Goal: Task Accomplishment & Management: Manage account settings

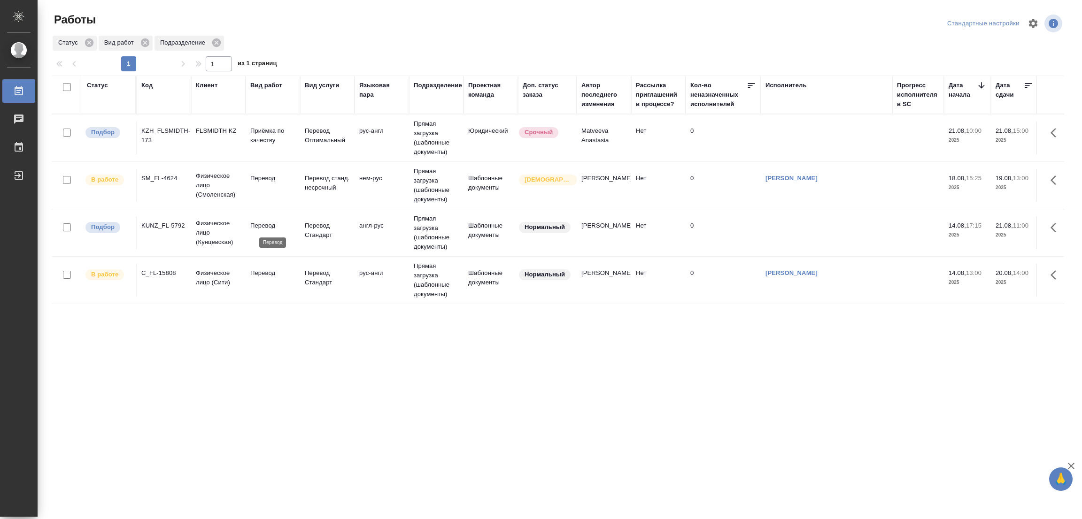
click at [257, 225] on p "Перевод" at bounding box center [272, 225] width 45 height 9
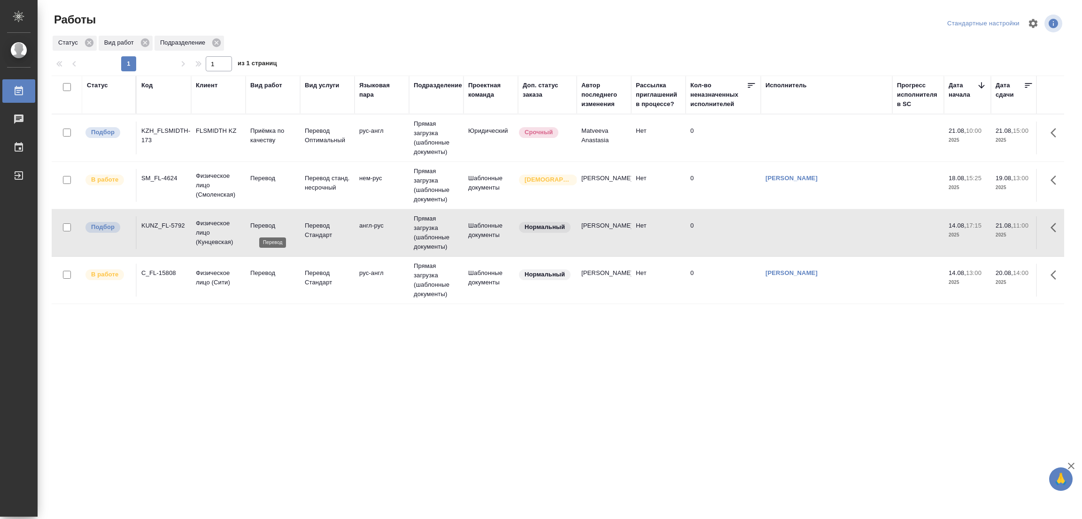
click at [257, 225] on p "Перевод" at bounding box center [272, 225] width 45 height 9
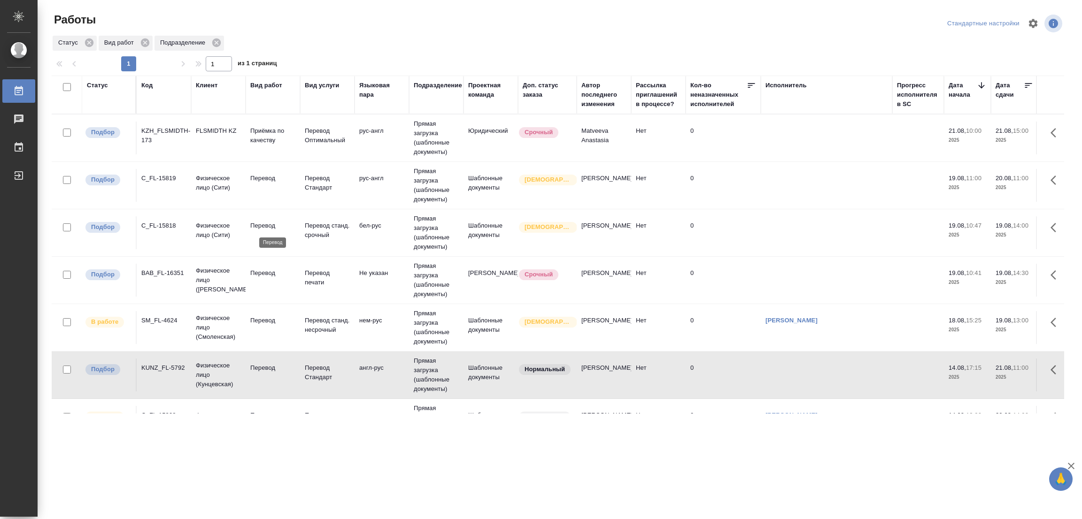
click at [264, 226] on p "Перевод" at bounding box center [272, 225] width 45 height 9
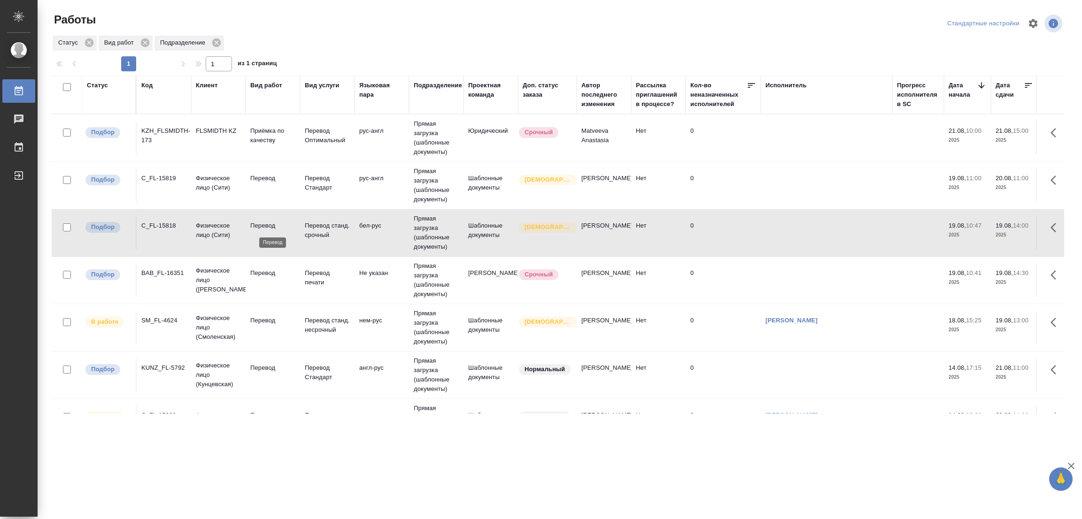
click at [264, 224] on p "Перевод" at bounding box center [272, 225] width 45 height 9
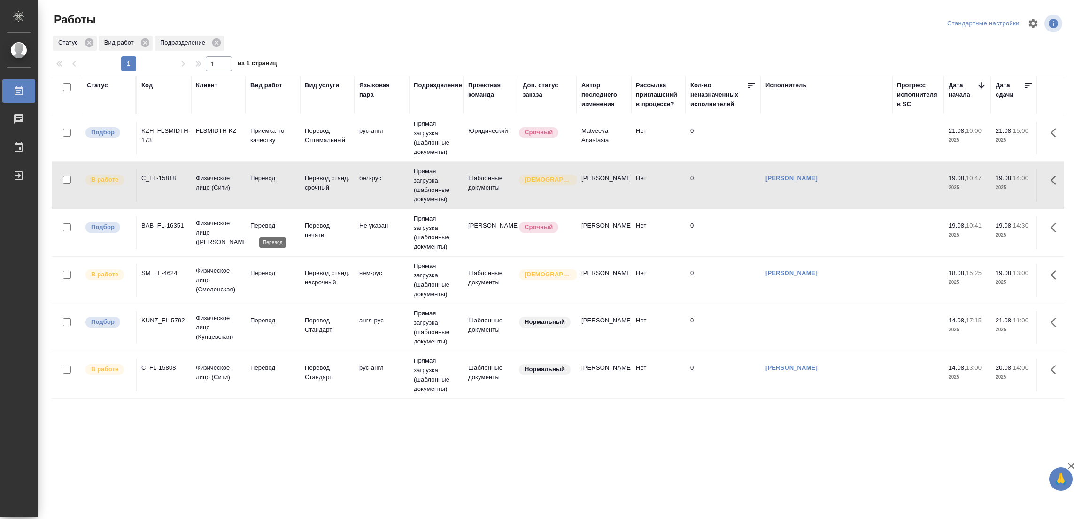
click at [256, 227] on p "Перевод" at bounding box center [272, 225] width 45 height 9
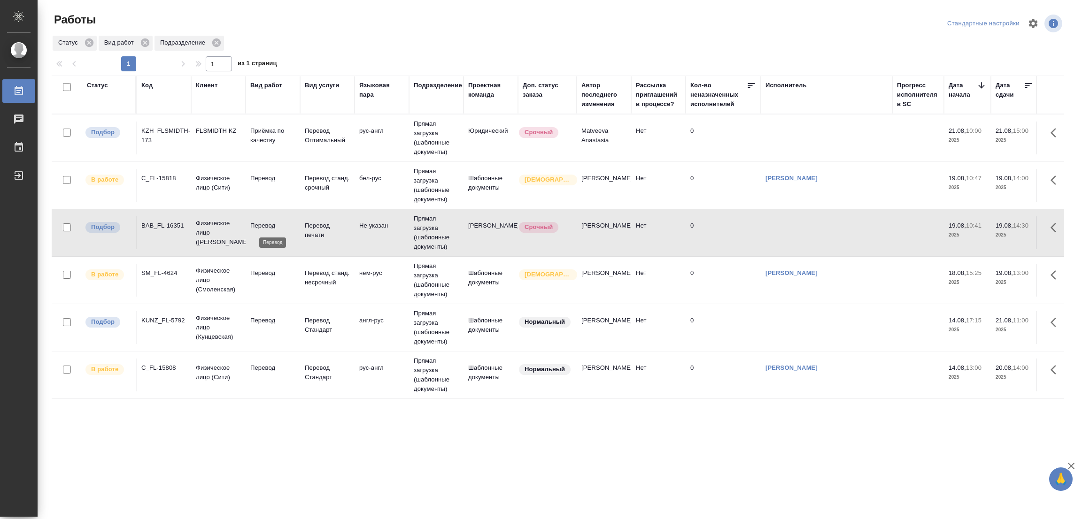
click at [256, 227] on p "Перевод" at bounding box center [272, 225] width 45 height 9
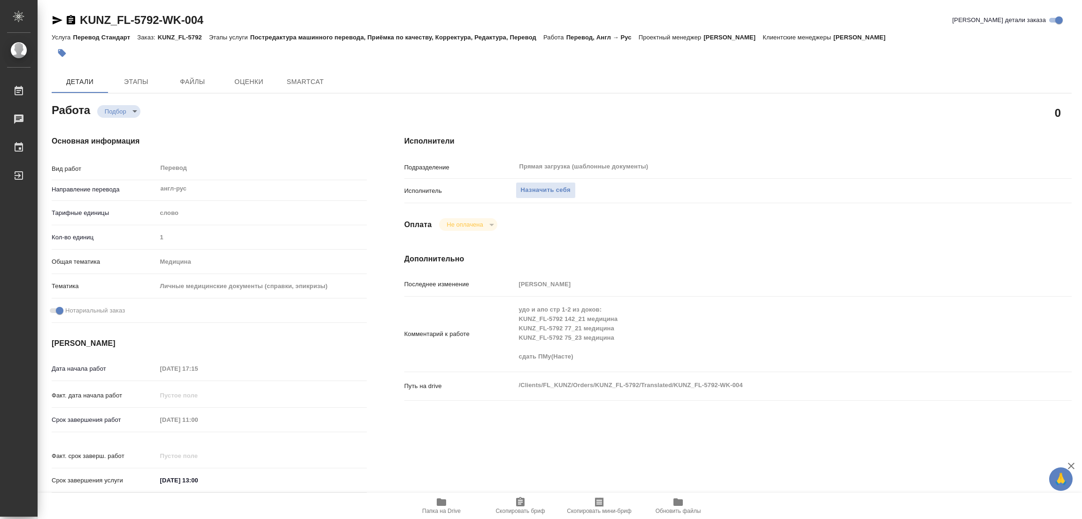
type textarea "x"
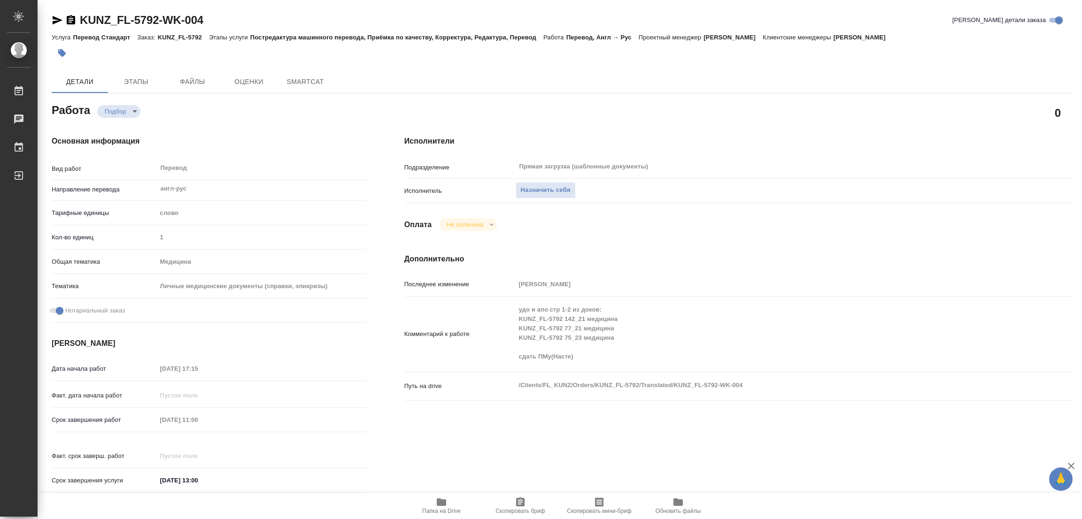
type textarea "x"
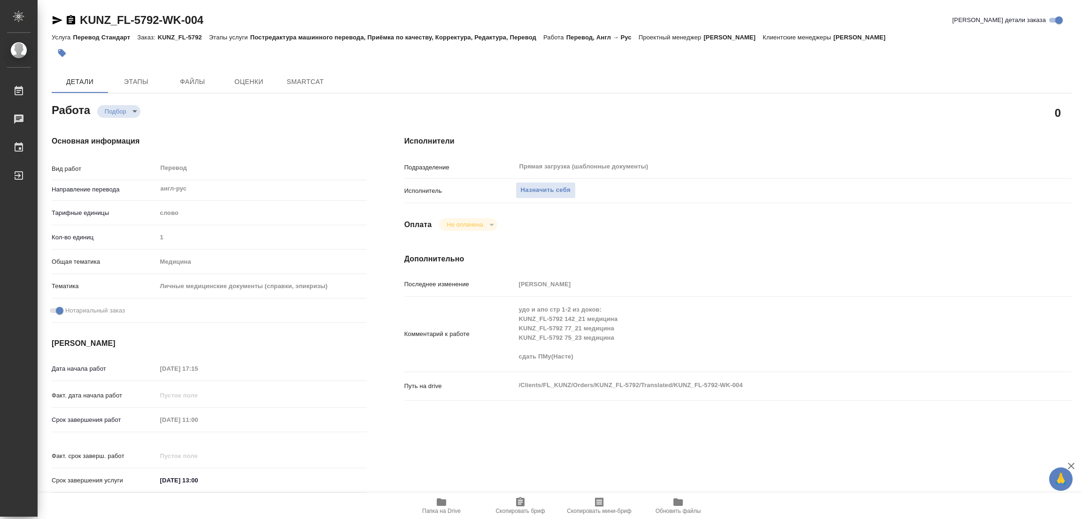
type textarea "x"
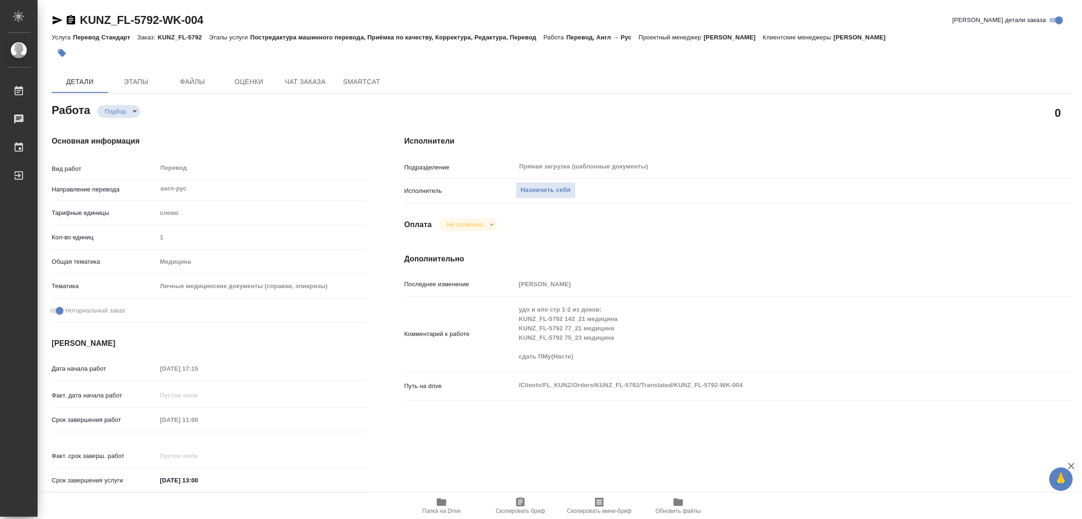
type textarea "x"
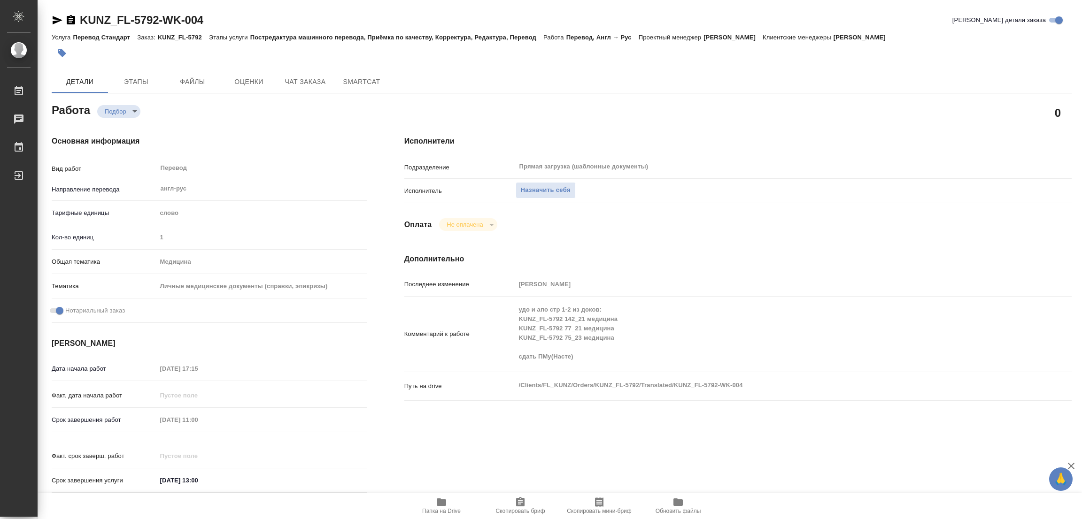
scroll to position [270, 0]
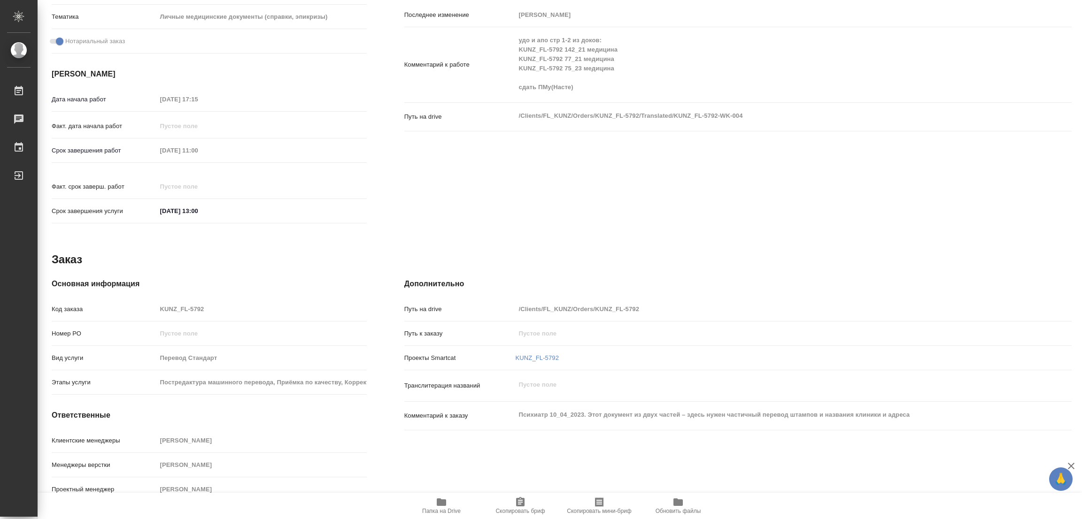
type textarea "x"
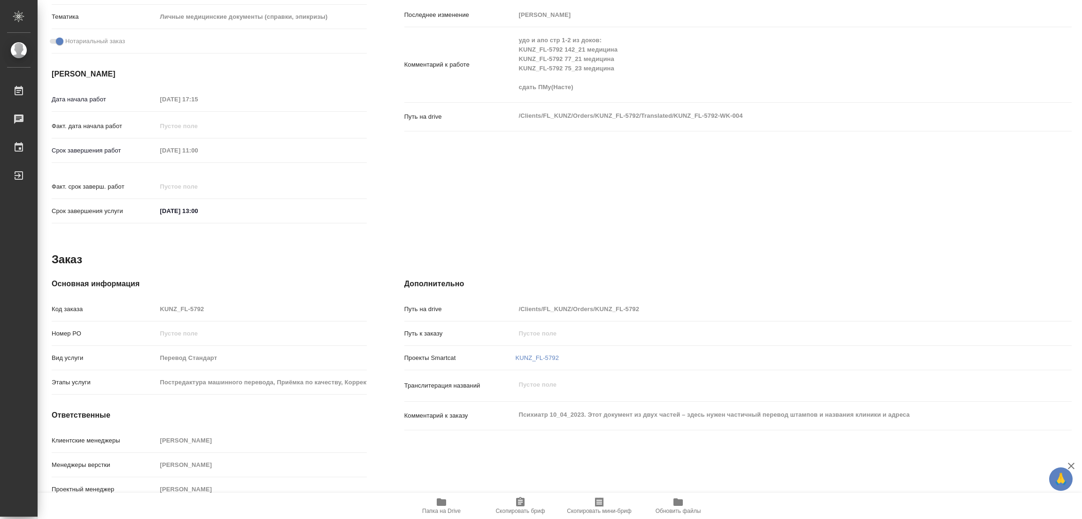
scroll to position [0, 0]
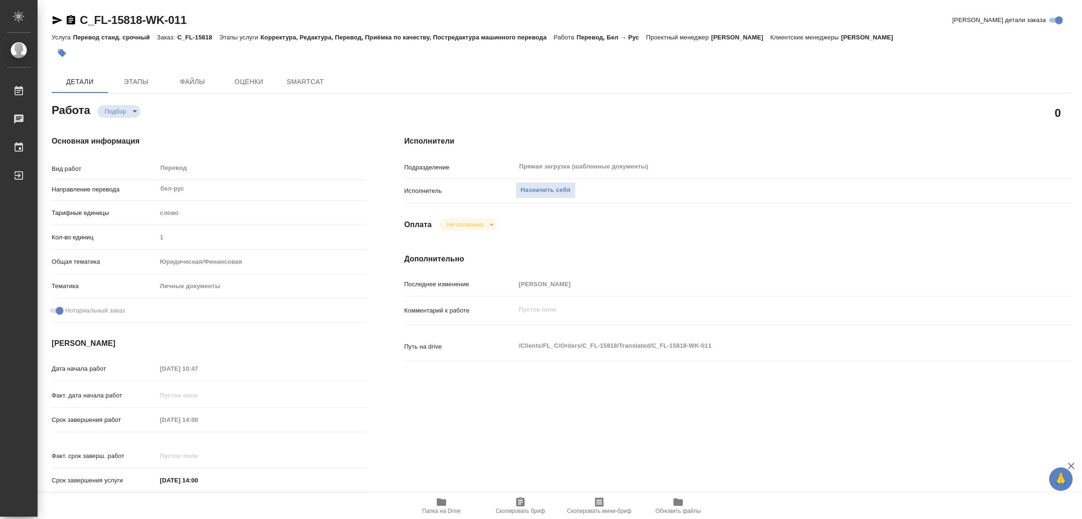
type textarea "x"
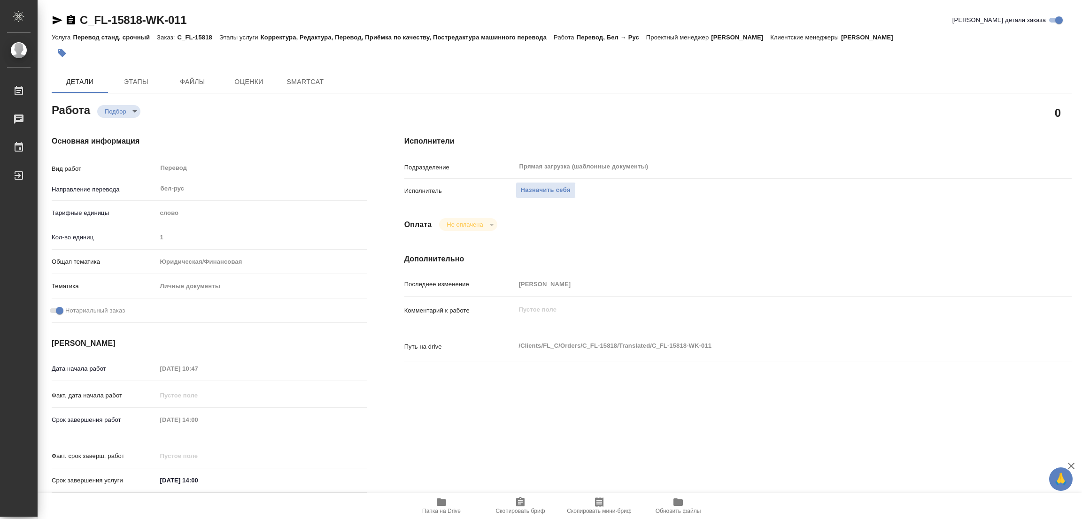
type textarea "x"
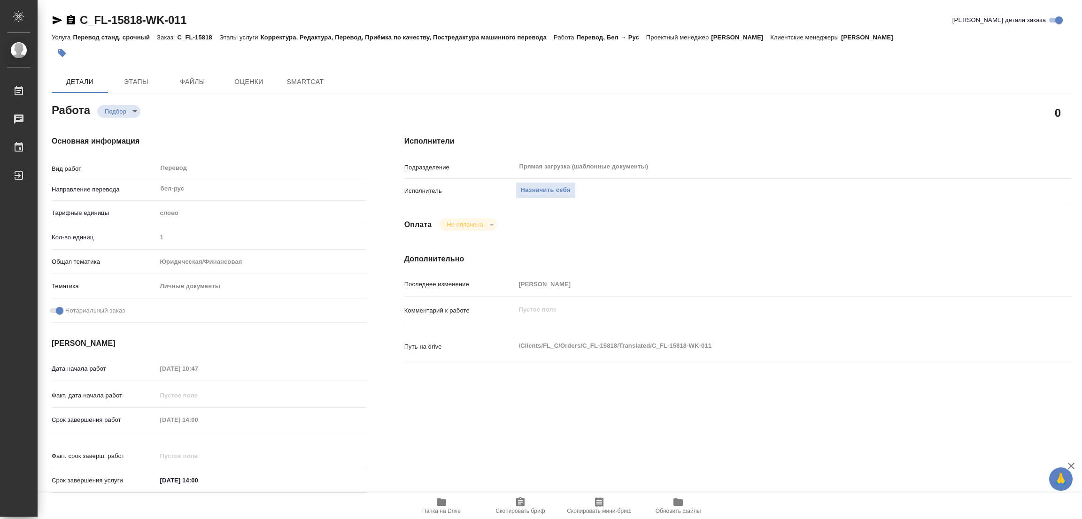
type textarea "x"
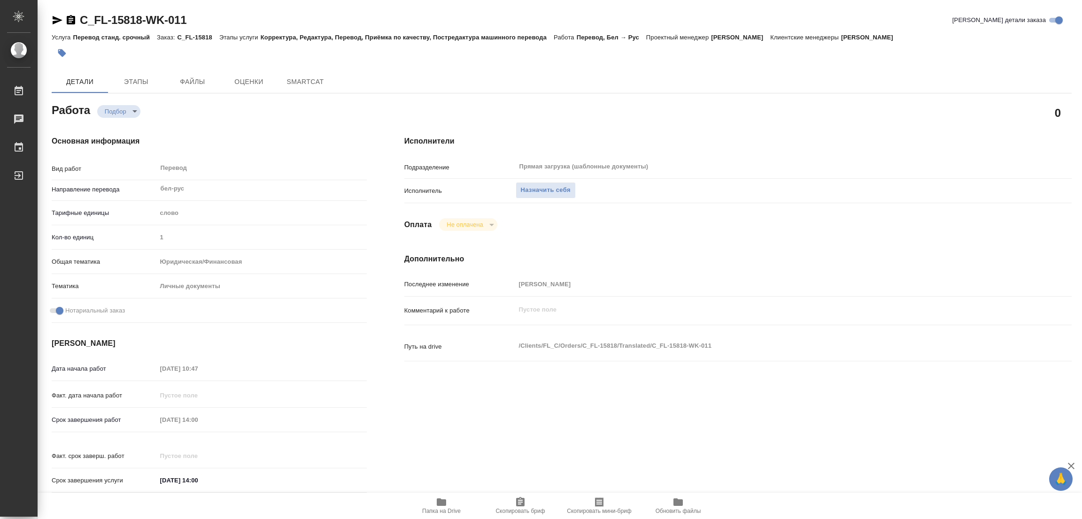
type textarea "x"
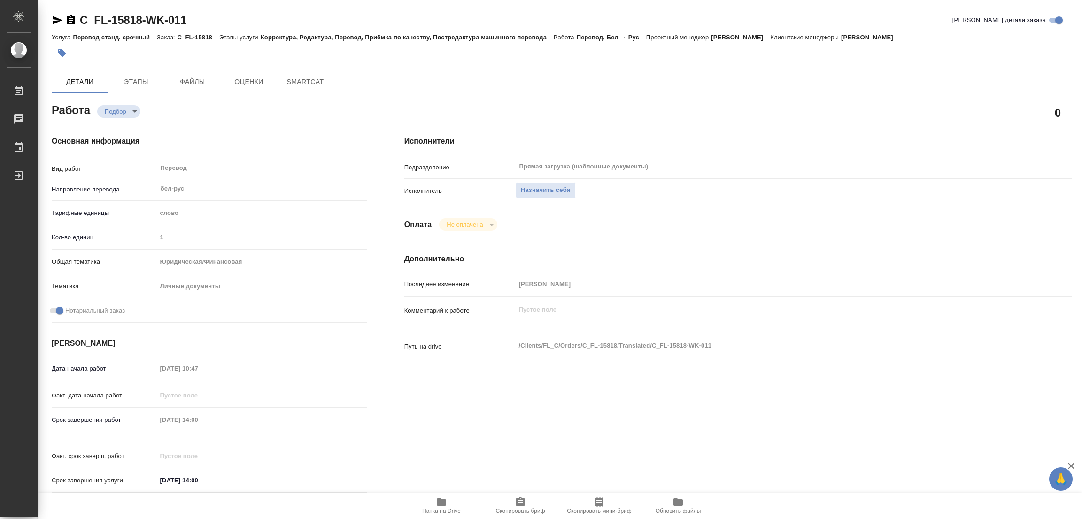
type textarea "x"
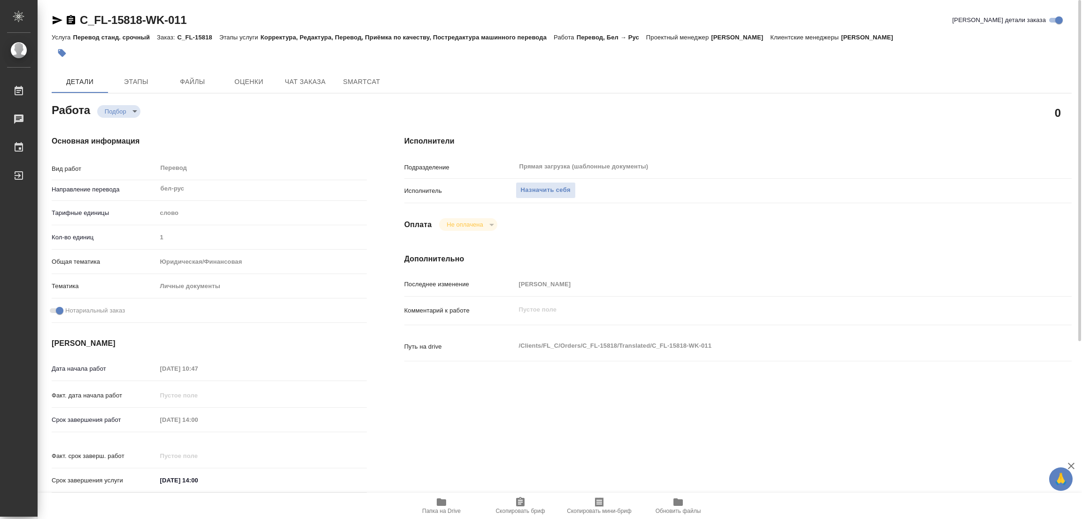
type textarea "x"
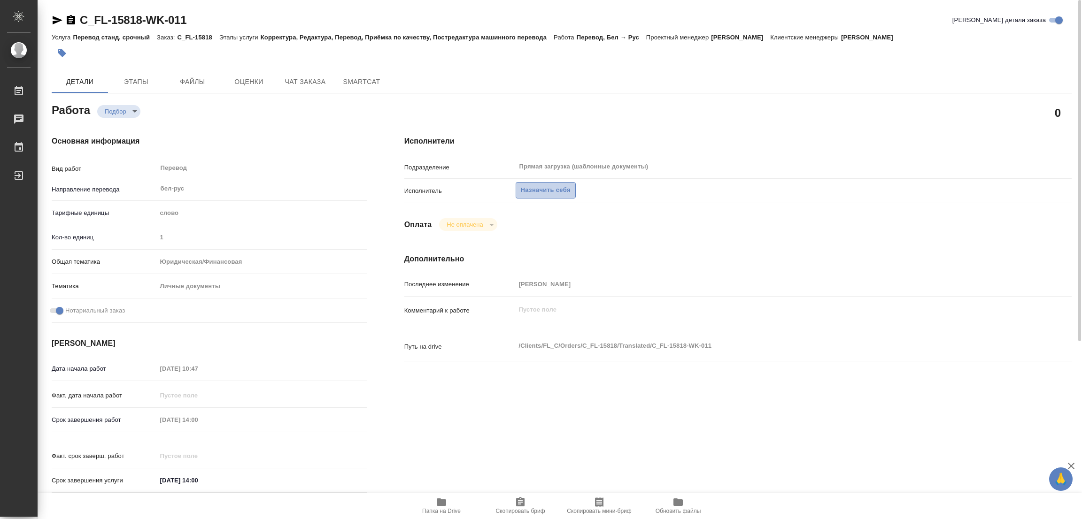
click at [533, 188] on span "Назначить себя" at bounding box center [546, 190] width 50 height 11
type textarea "x"
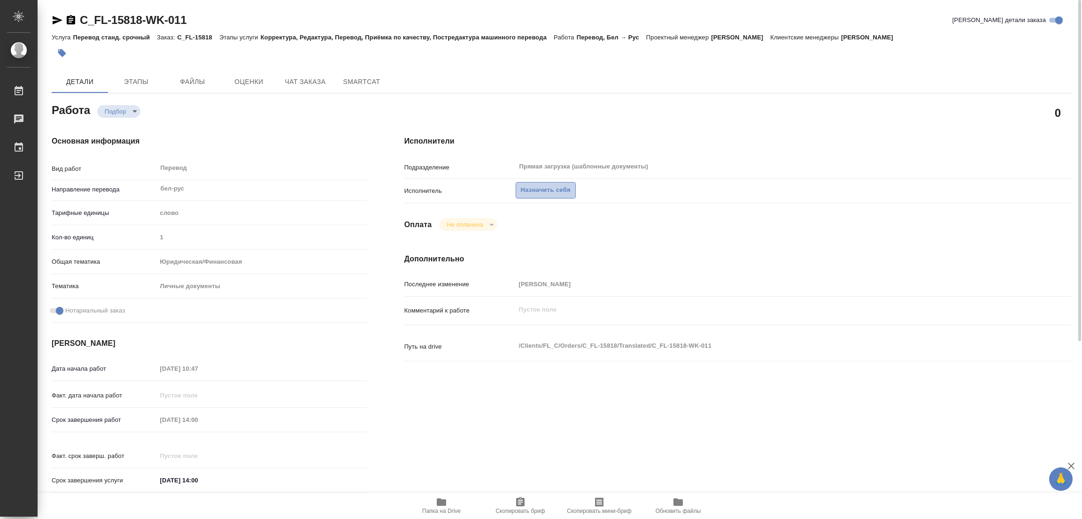
type textarea "x"
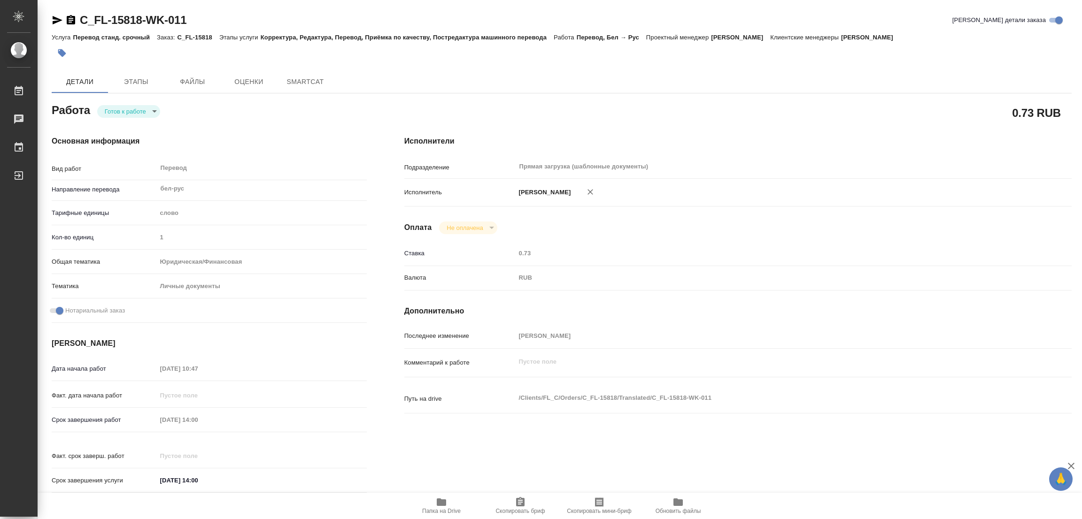
type textarea "x"
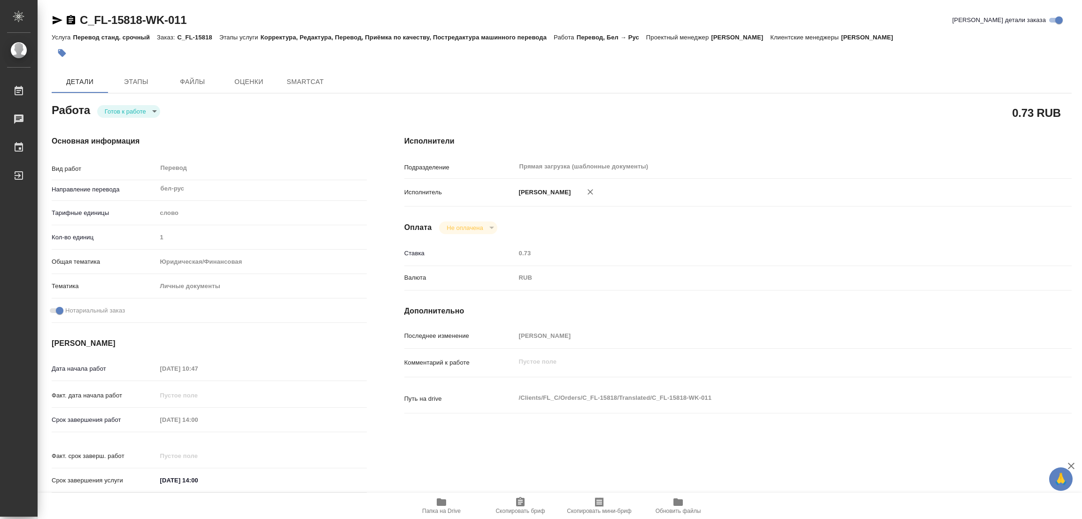
type textarea "x"
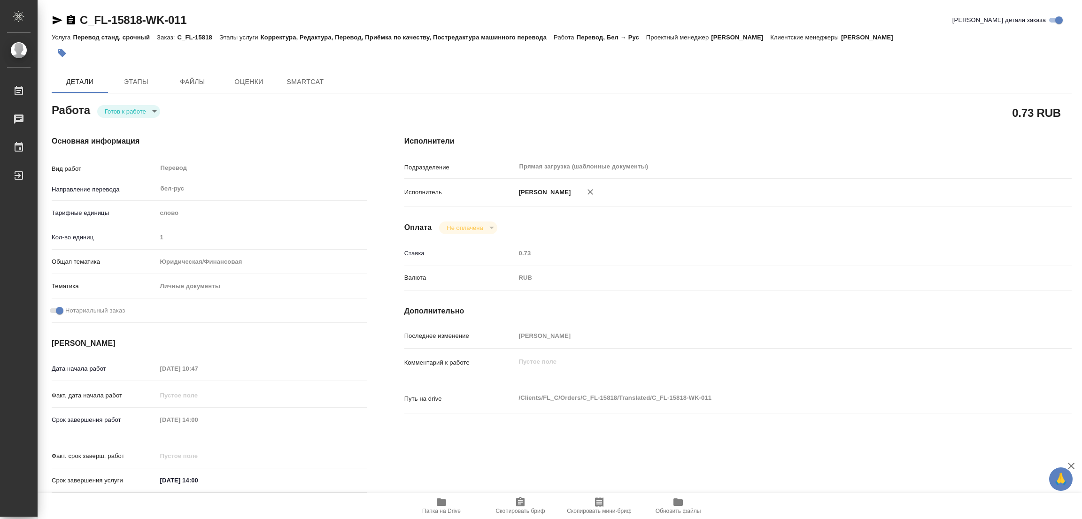
type textarea "x"
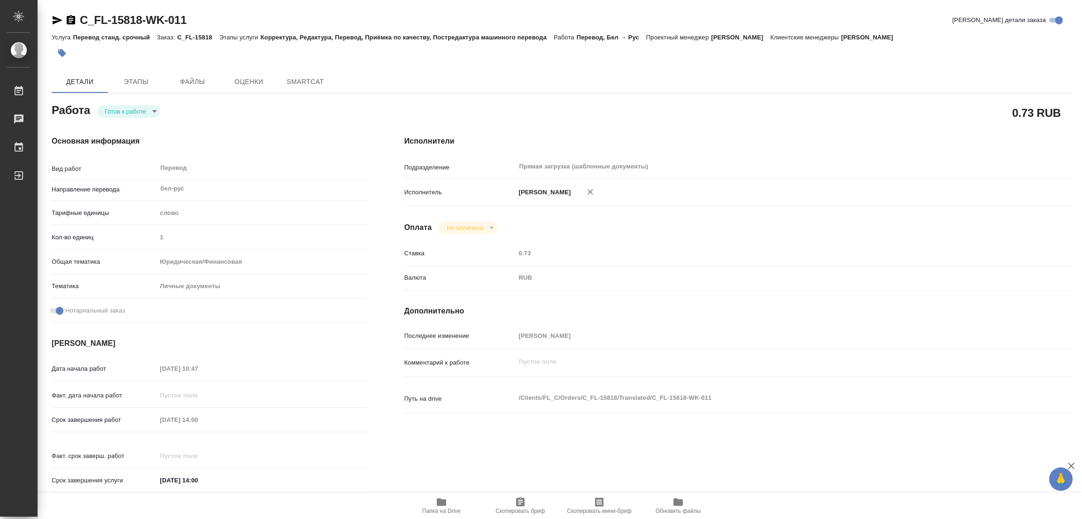
type textarea "x"
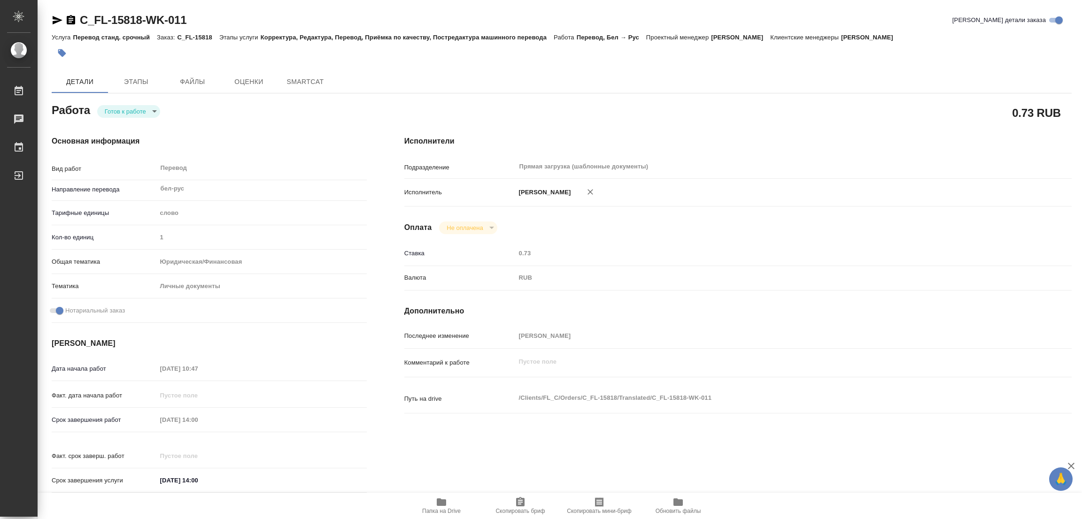
type textarea "x"
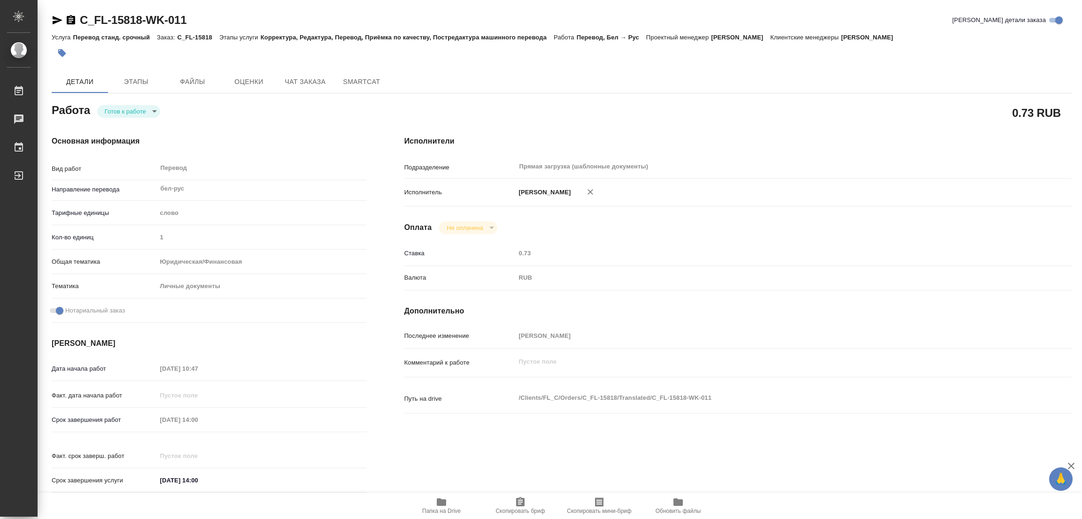
click at [120, 108] on body "🙏 .cls-1 fill:#fff; AWATERA Popova Galina Работы Чаты График Выйти C_FL-15818-W…" at bounding box center [541, 259] width 1082 height 519
click at [120, 108] on button "В работе" at bounding box center [120, 111] width 31 height 10
type textarea "x"
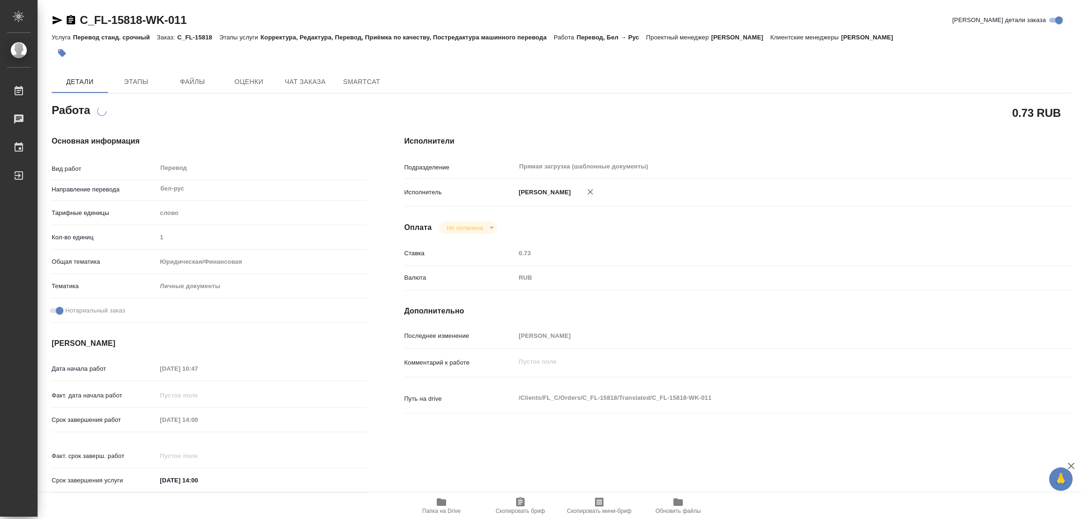
type textarea "x"
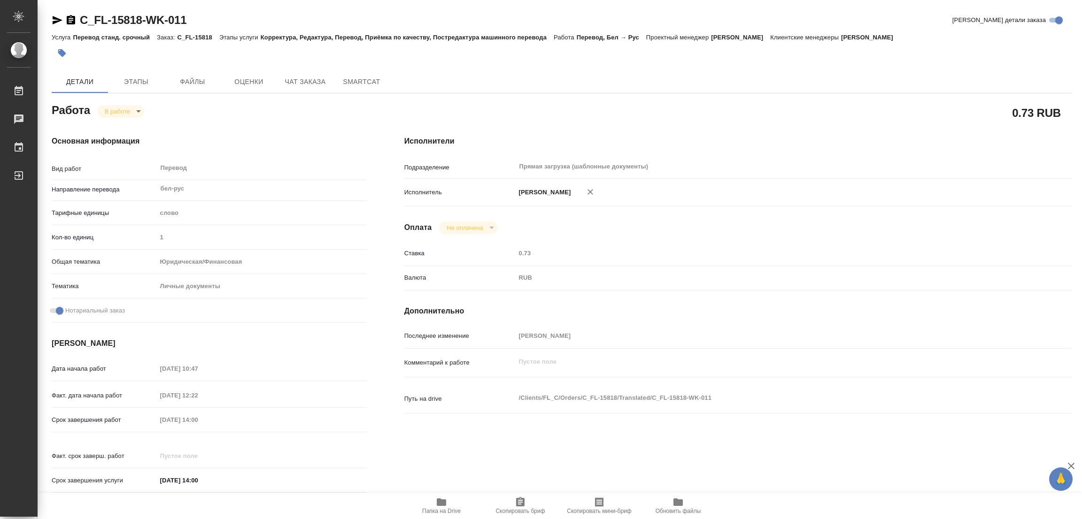
type textarea "x"
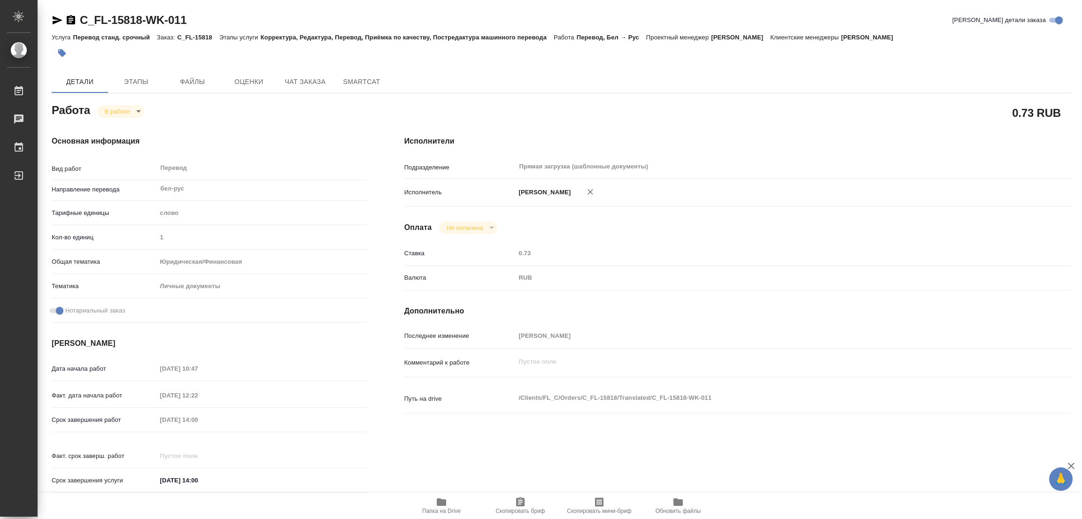
type textarea "x"
click at [444, 508] on icon "button" at bounding box center [441, 502] width 11 height 11
type textarea "x"
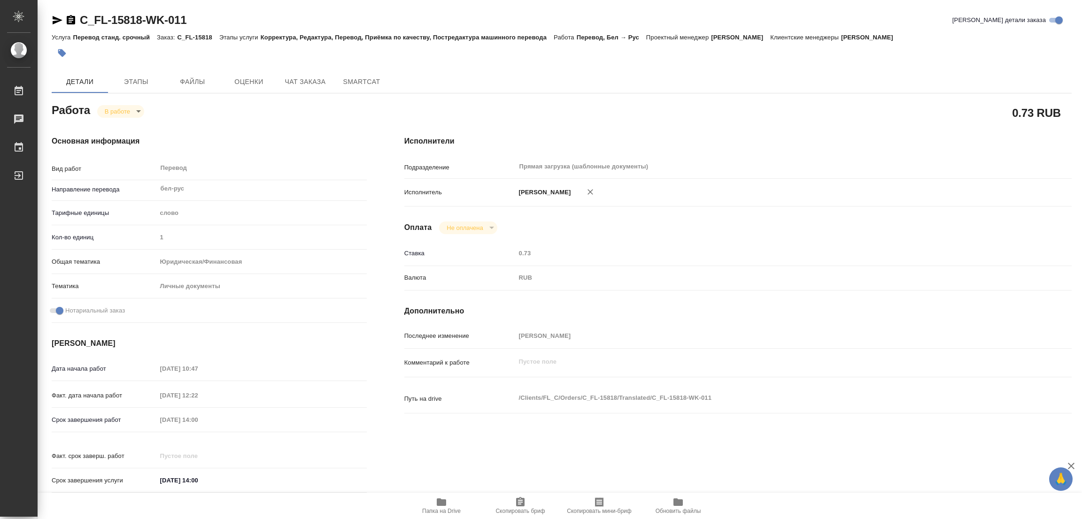
type textarea "x"
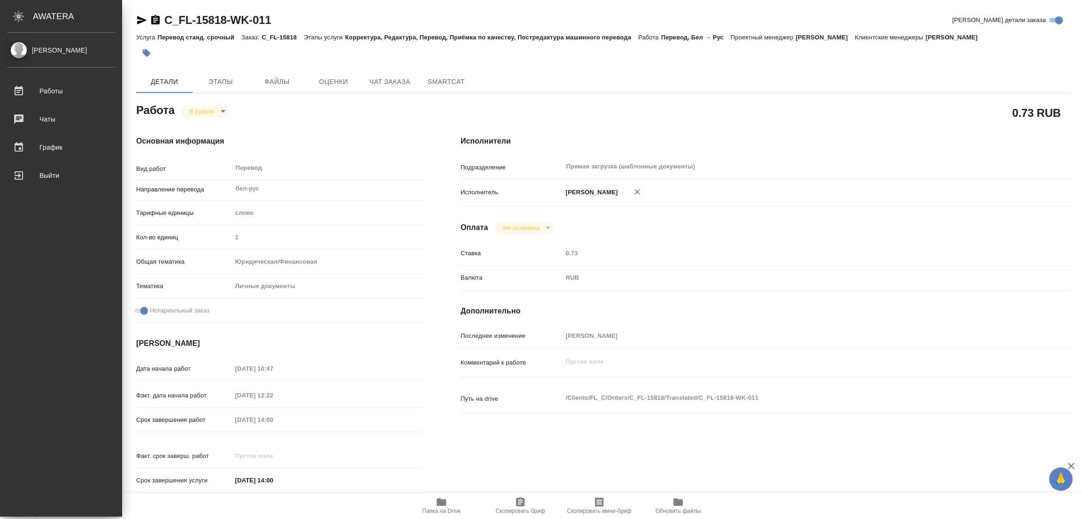
type textarea "x"
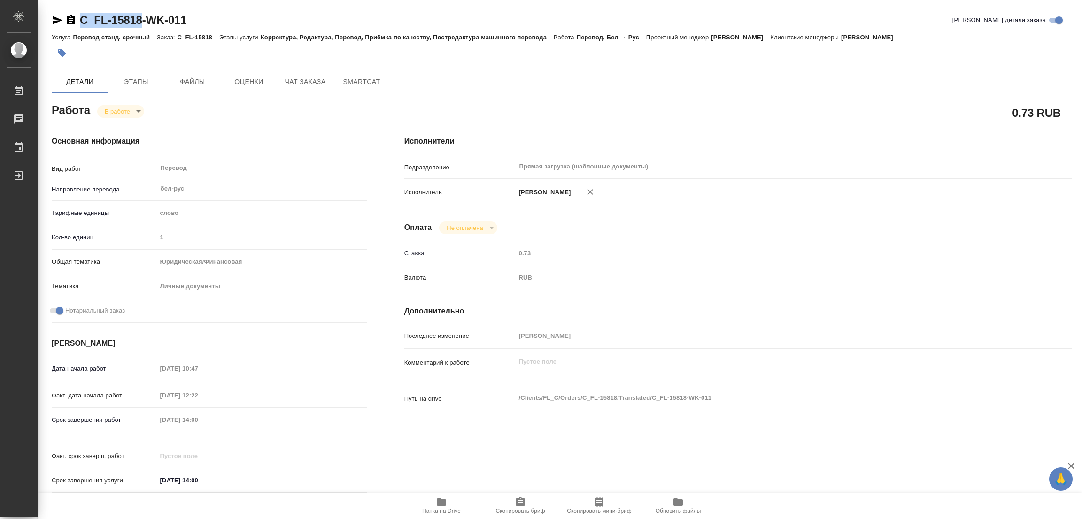
drag, startPoint x: 77, startPoint y: 9, endPoint x: 139, endPoint y: 23, distance: 63.9
click at [139, 23] on div "C_FL-15818-WK-011 Кратко детали заказа Услуга Перевод станд. срочный Заказ: C_F…" at bounding box center [561, 399] width 1030 height 799
copy link "C_FL-15818"
click at [515, 512] on span "Скопировать бриф" at bounding box center [519, 511] width 49 height 7
copy link "C_FL-15818"
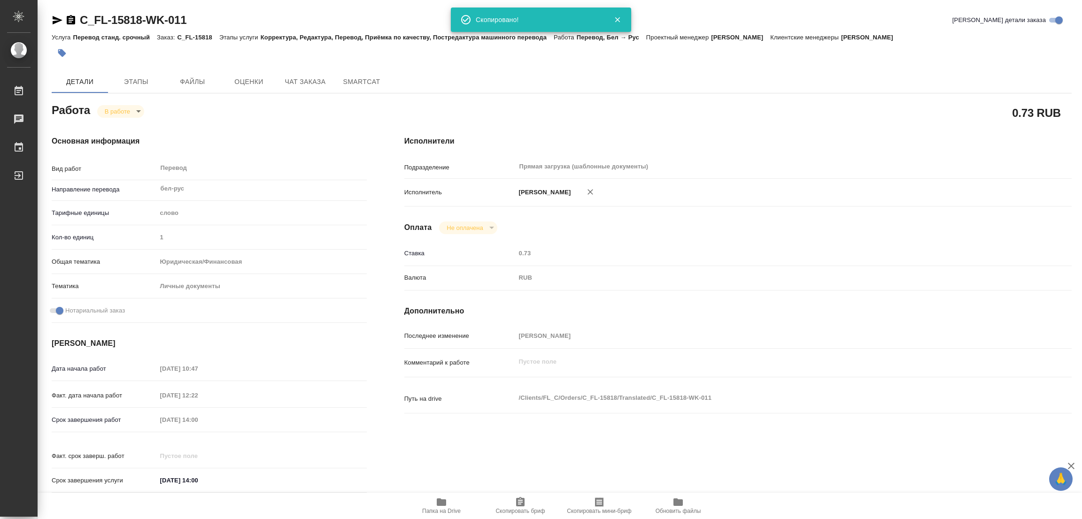
click at [598, 123] on div "Исполнители Подразделение Прямая загрузка (шаблонные документы) ​ Исполнитель П…" at bounding box center [737, 317] width 705 height 401
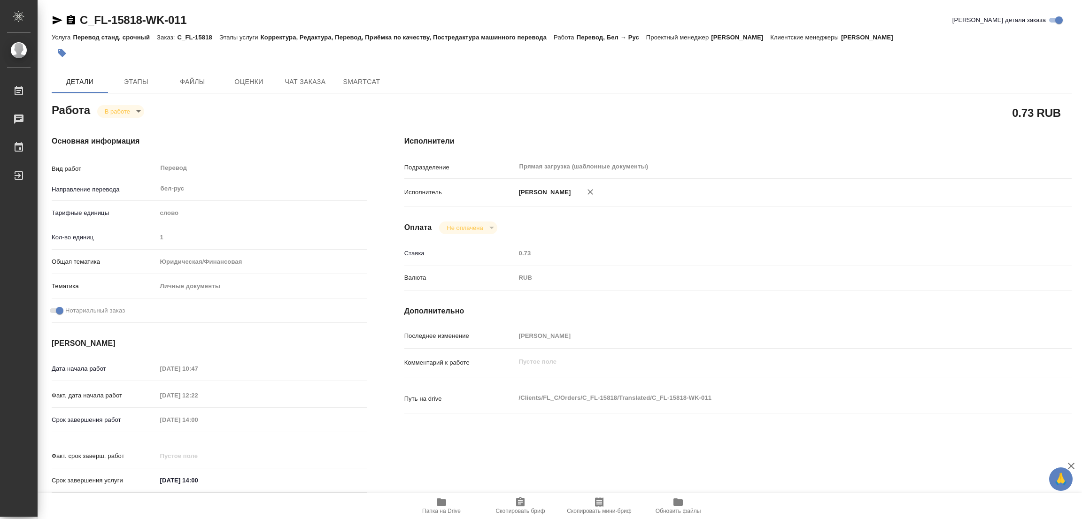
click at [143, 418] on div "Срок завершения работ 19.08.2025 14:00" at bounding box center [209, 420] width 315 height 16
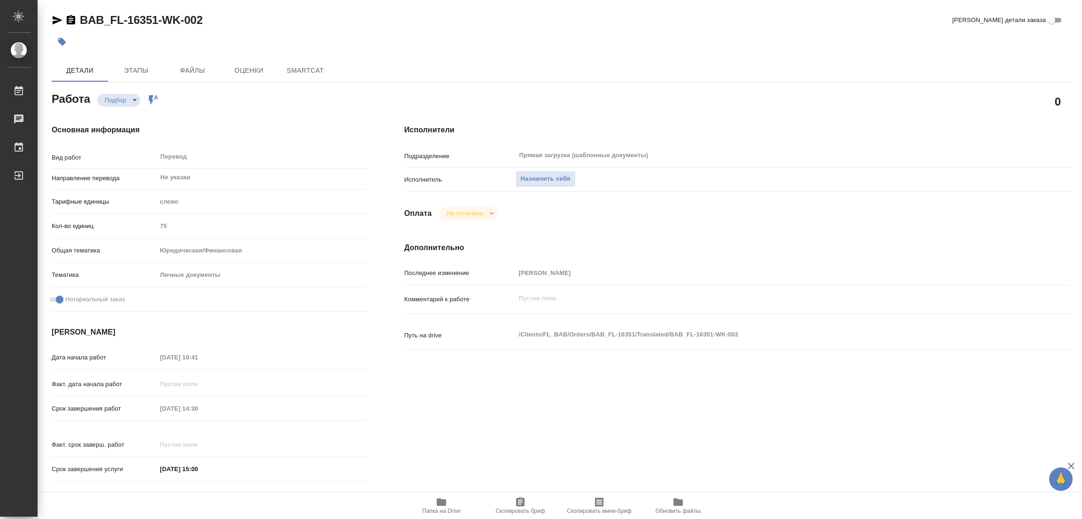
type textarea "x"
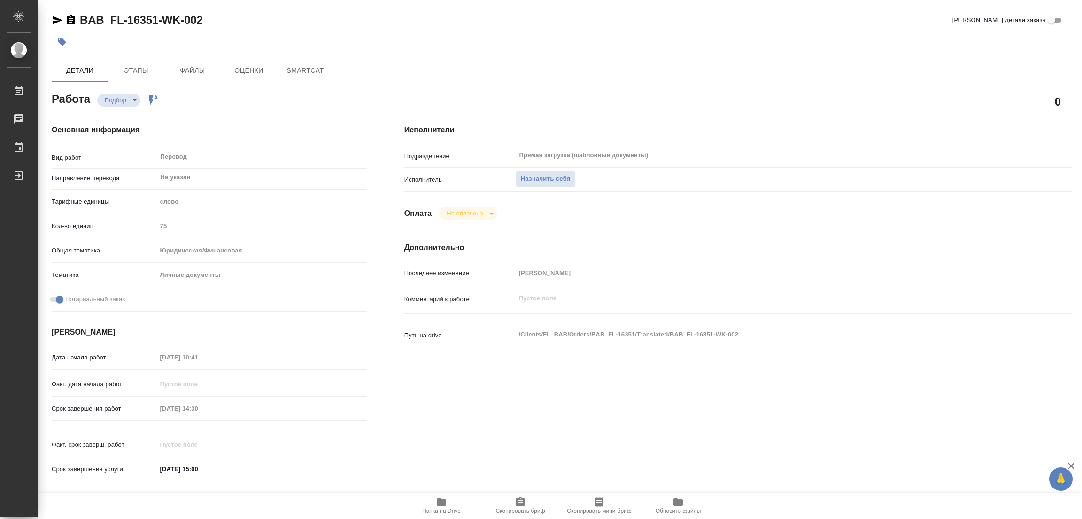
type textarea "x"
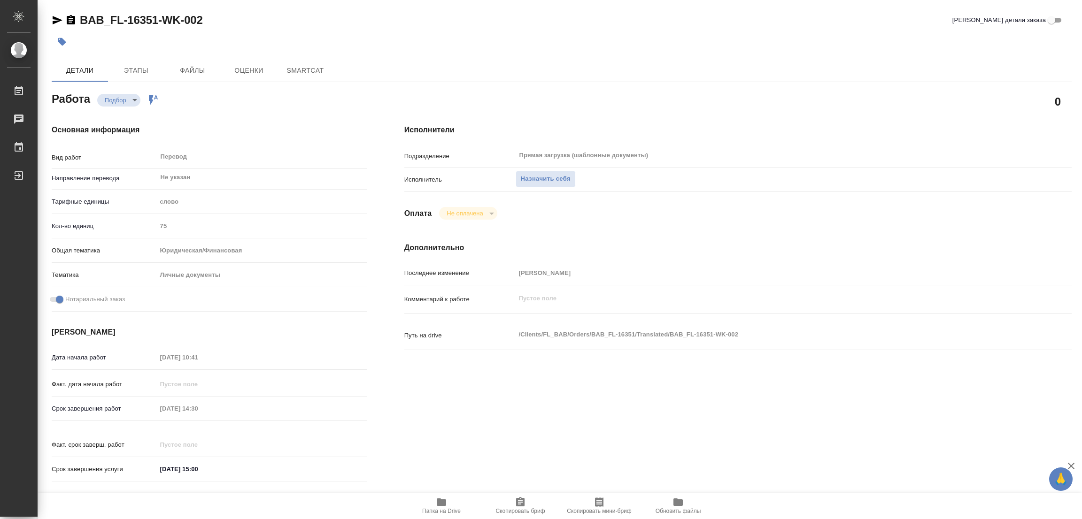
type textarea "x"
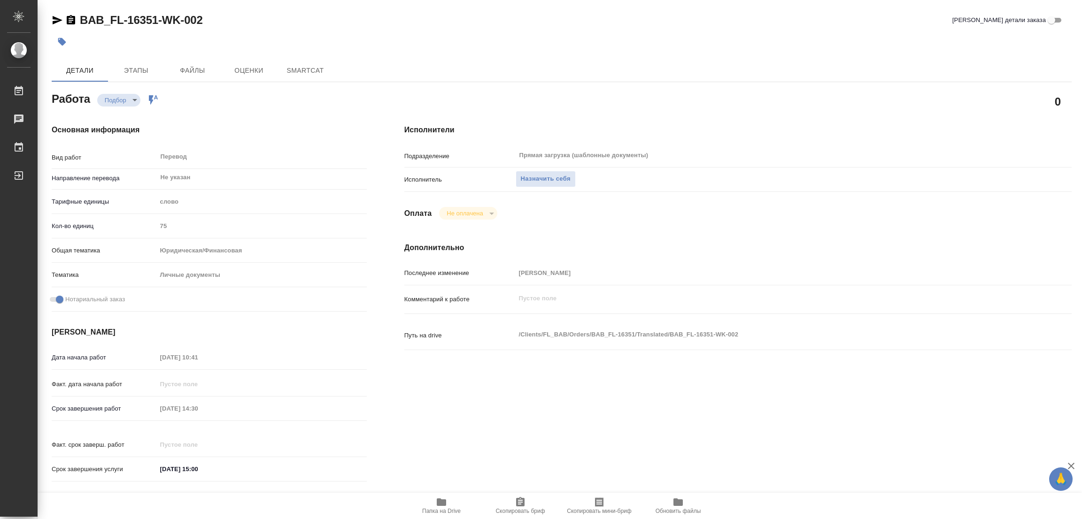
type textarea "x"
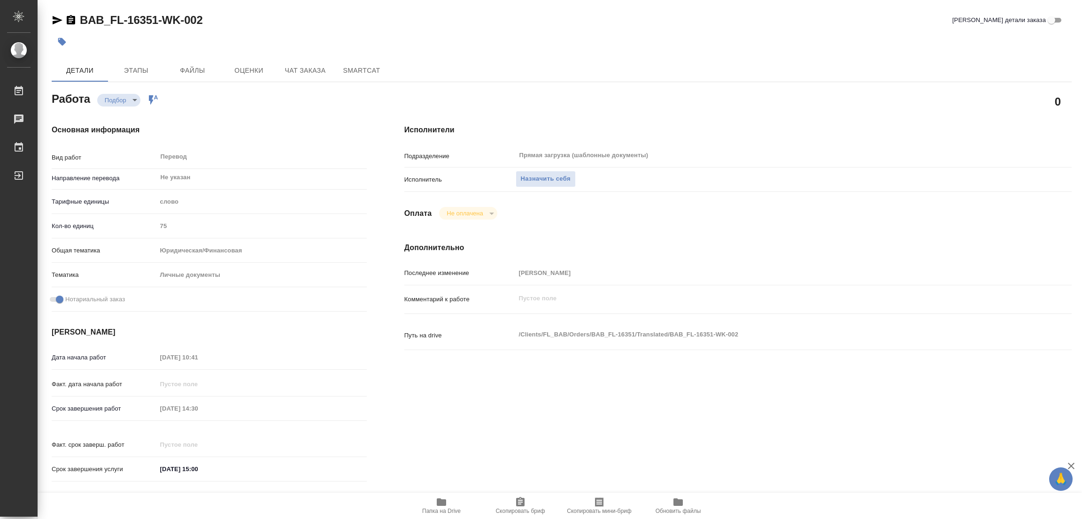
type textarea "x"
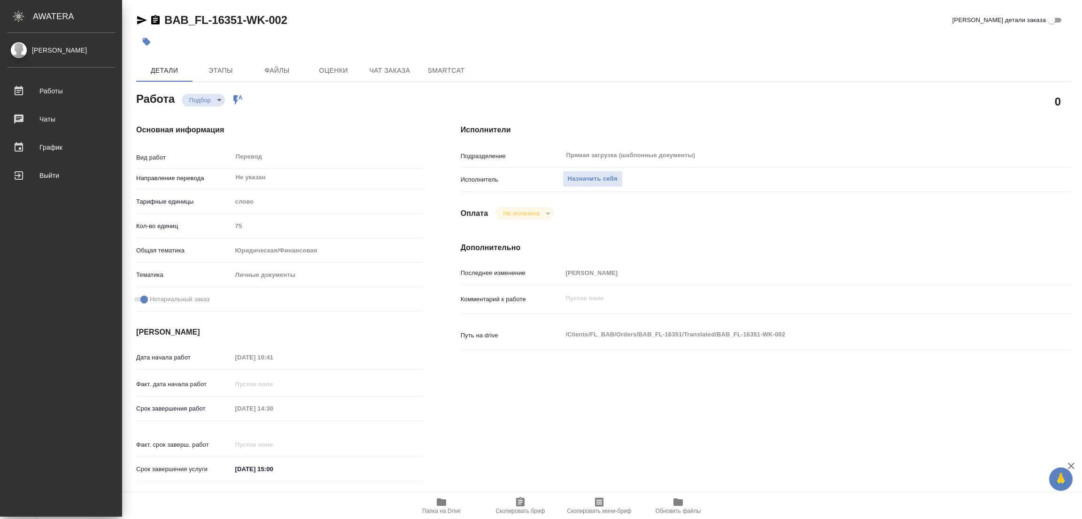
type textarea "x"
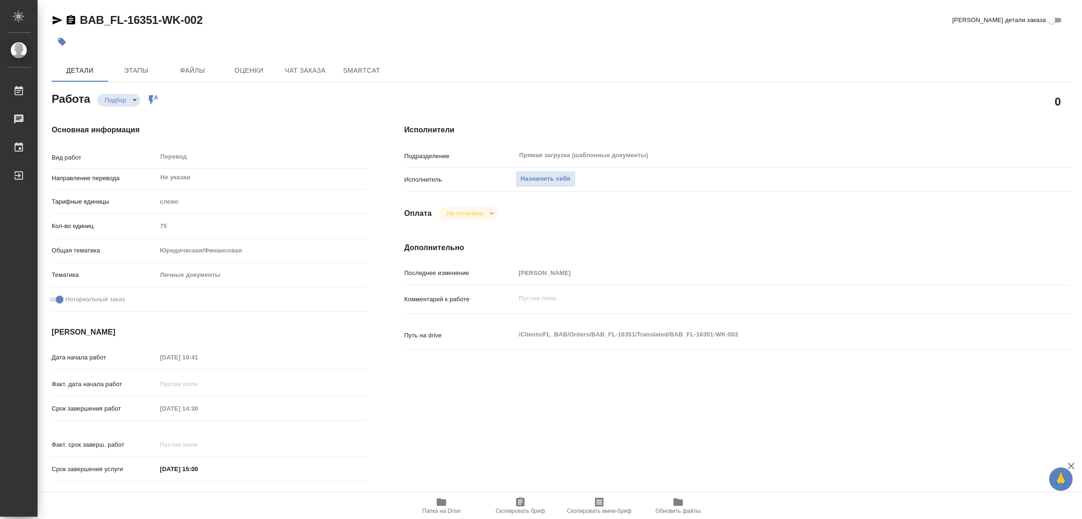
type textarea "x"
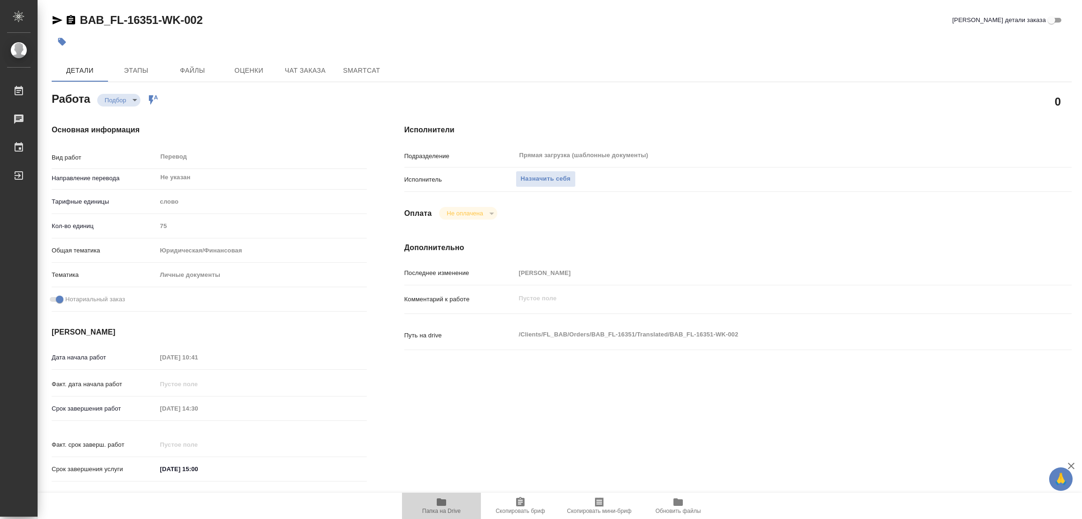
click at [440, 505] on icon "button" at bounding box center [441, 503] width 9 height 8
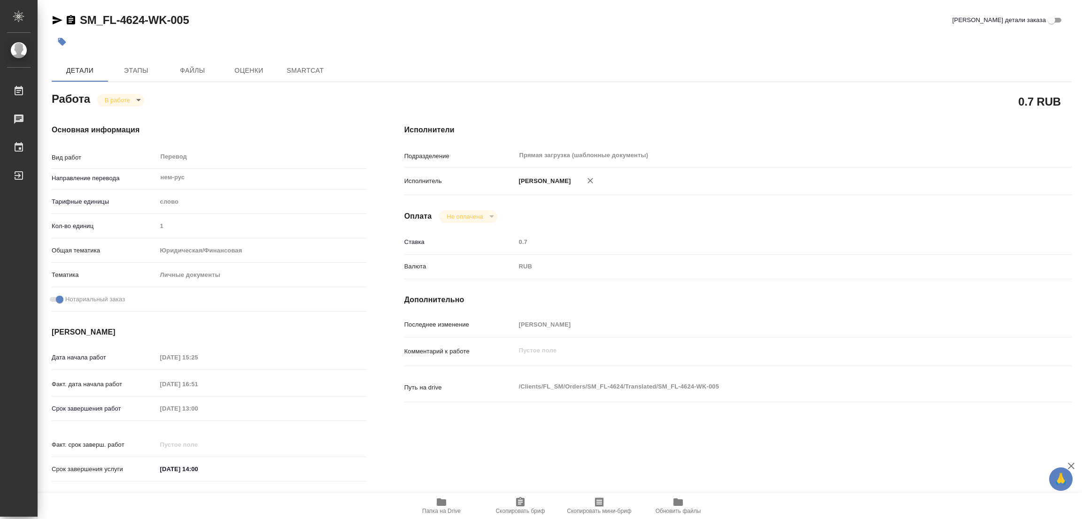
type textarea "x"
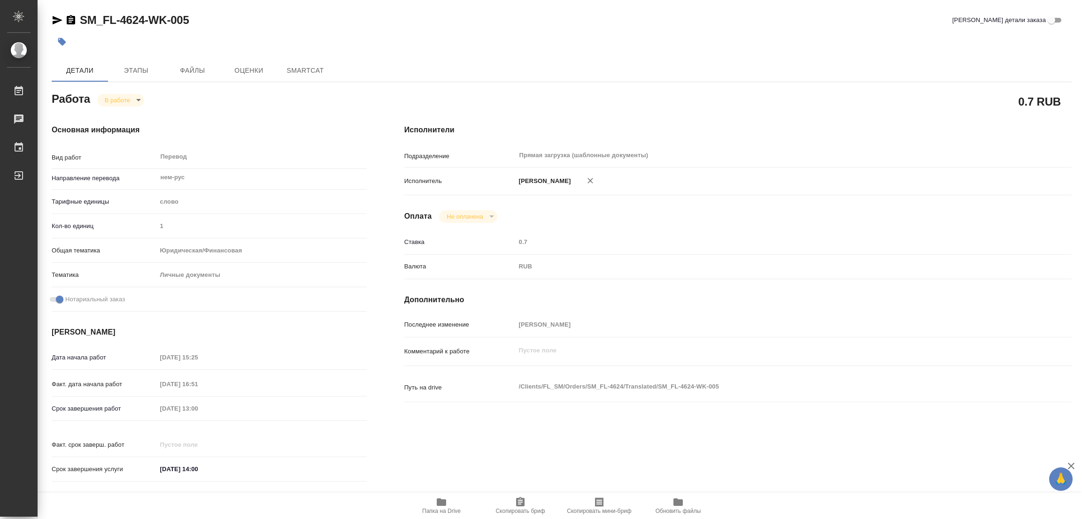
type textarea "x"
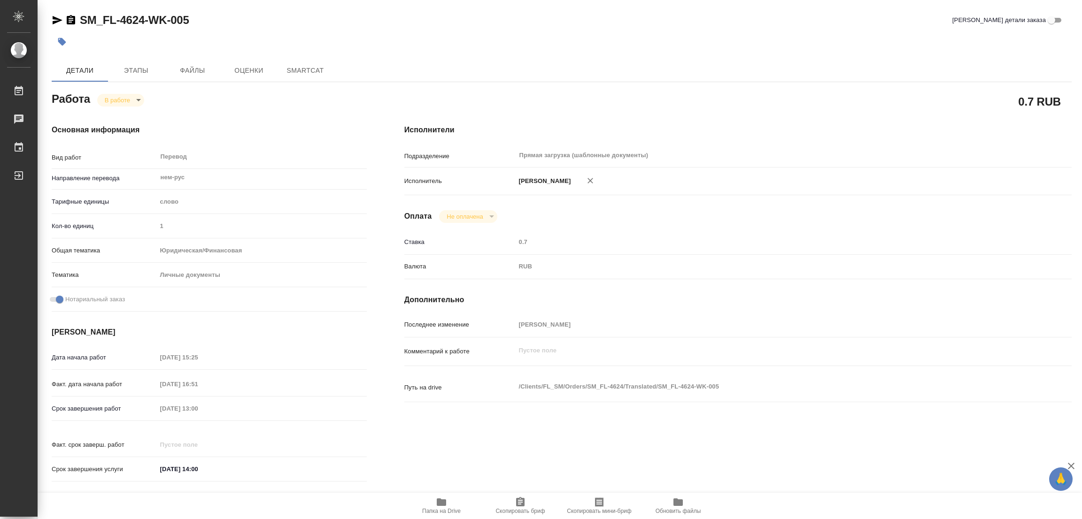
type textarea "x"
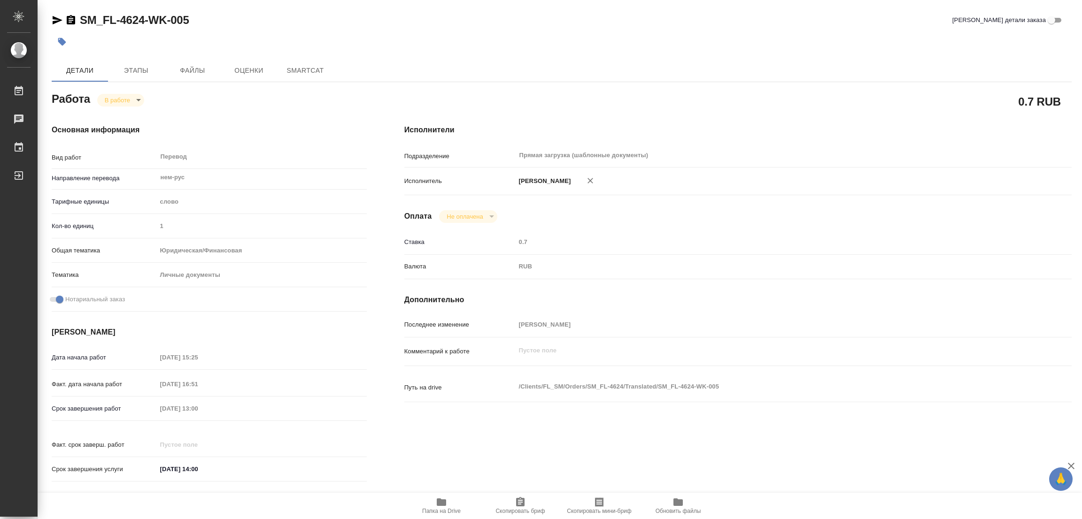
type textarea "x"
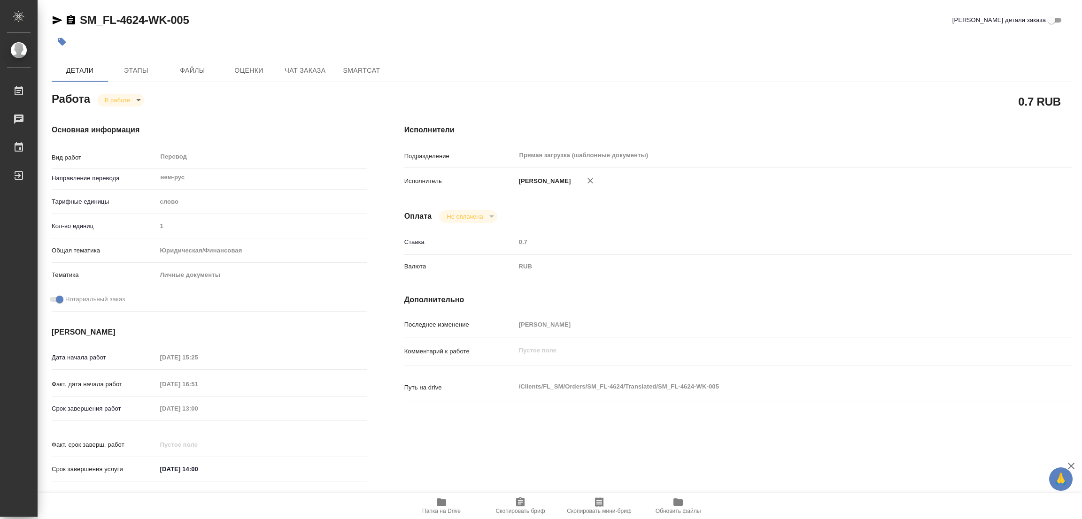
type textarea "x"
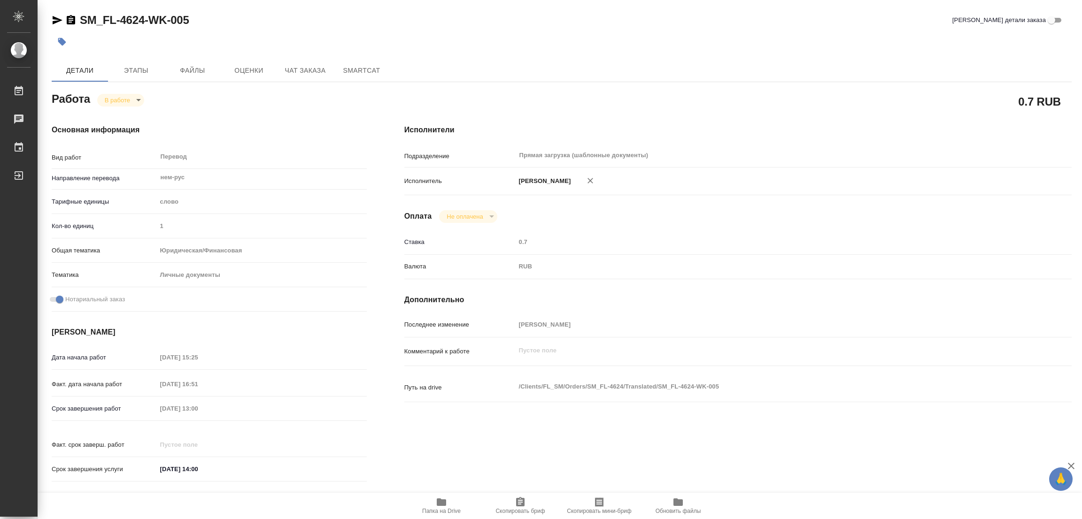
type textarea "x"
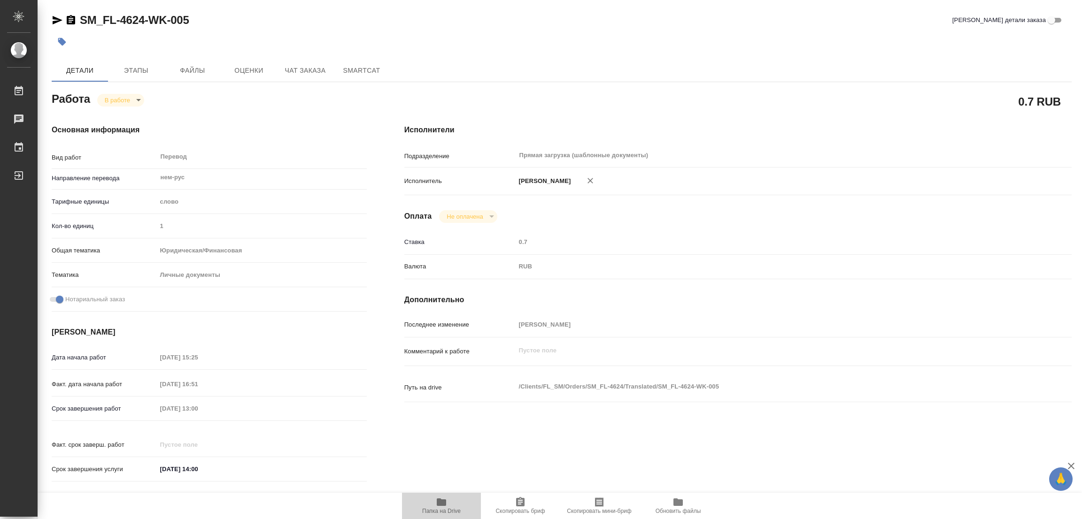
click at [436, 504] on icon "button" at bounding box center [441, 502] width 11 height 11
click at [139, 68] on span "Этапы" at bounding box center [136, 71] width 45 height 12
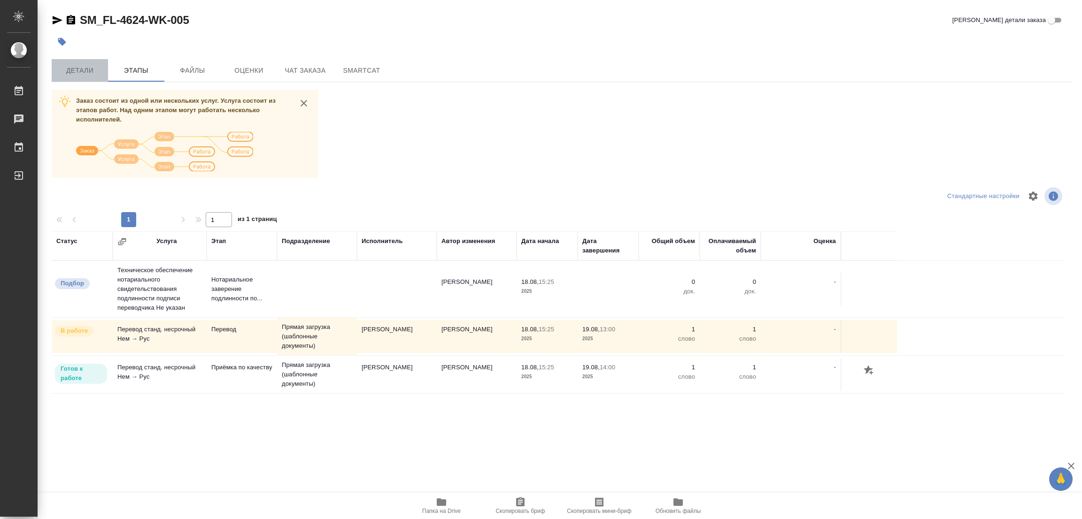
click at [67, 65] on span "Детали" at bounding box center [79, 71] width 45 height 12
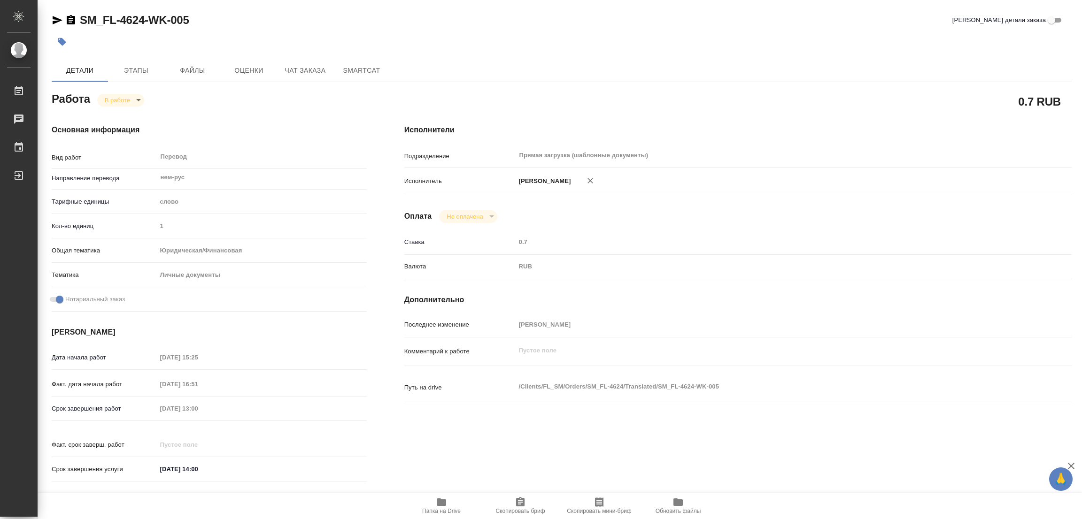
type textarea "x"
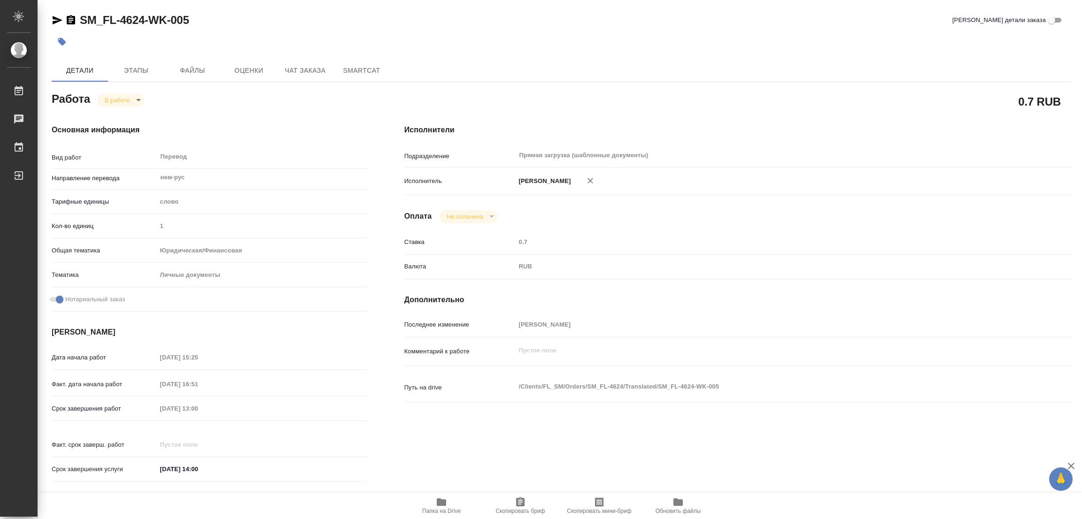
type textarea "x"
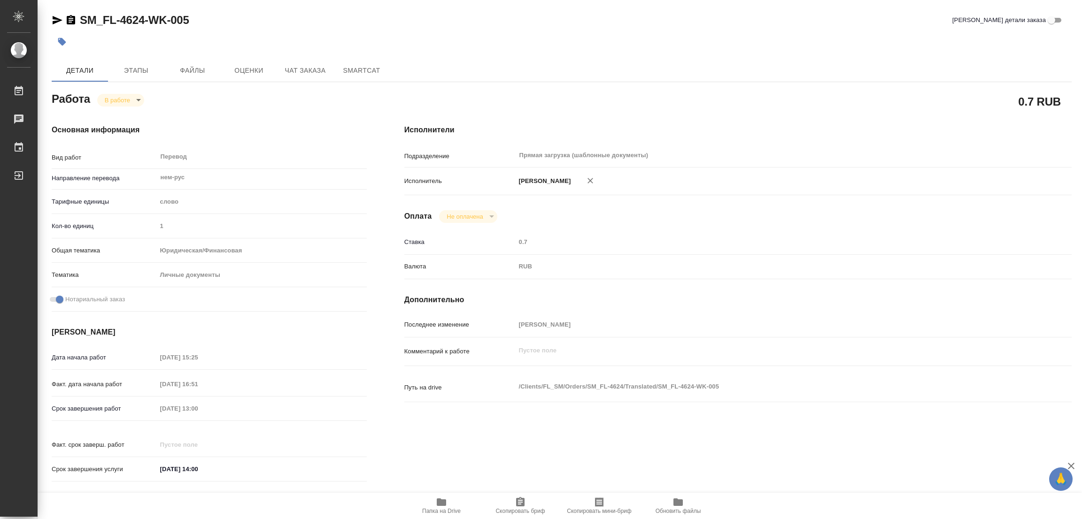
type textarea "x"
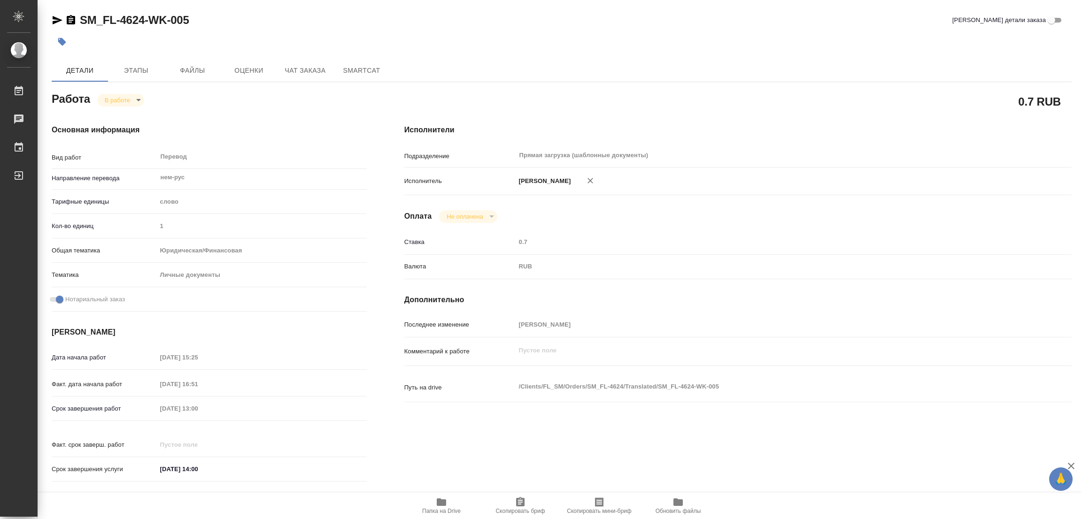
click at [110, 103] on body "🙏 .cls-1 fill:#fff; AWATERA Popova Galina Работы 0 Чаты График Выйти SM_FL-4624…" at bounding box center [541, 259] width 1082 height 519
click at [112, 116] on button "Выполнен" at bounding box center [122, 116] width 34 height 10
type textarea "x"
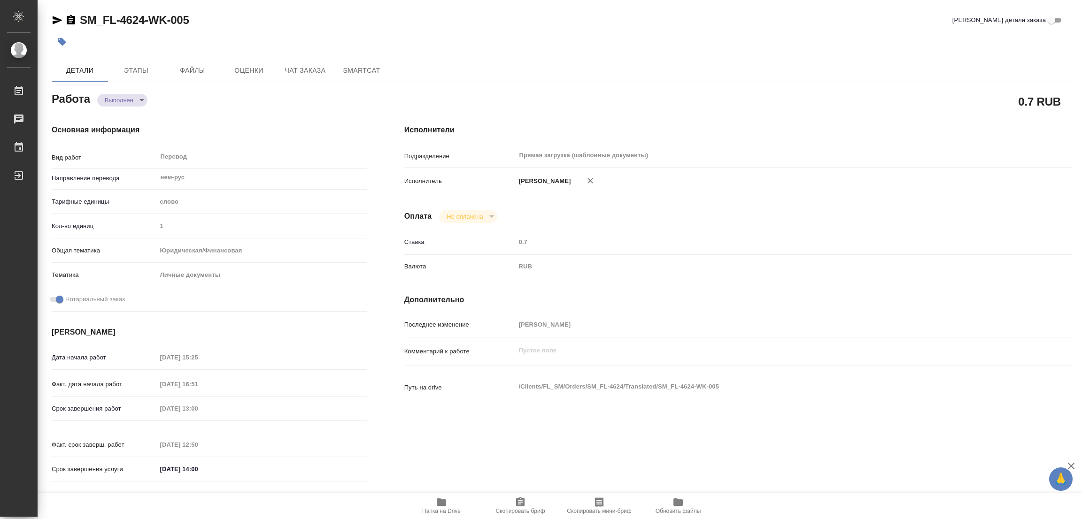
type textarea "x"
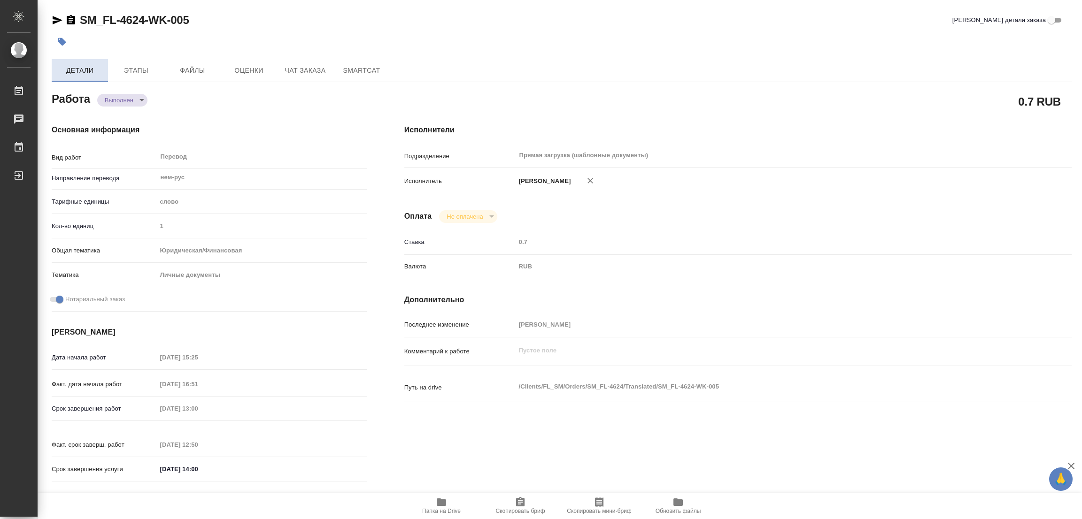
type textarea "x"
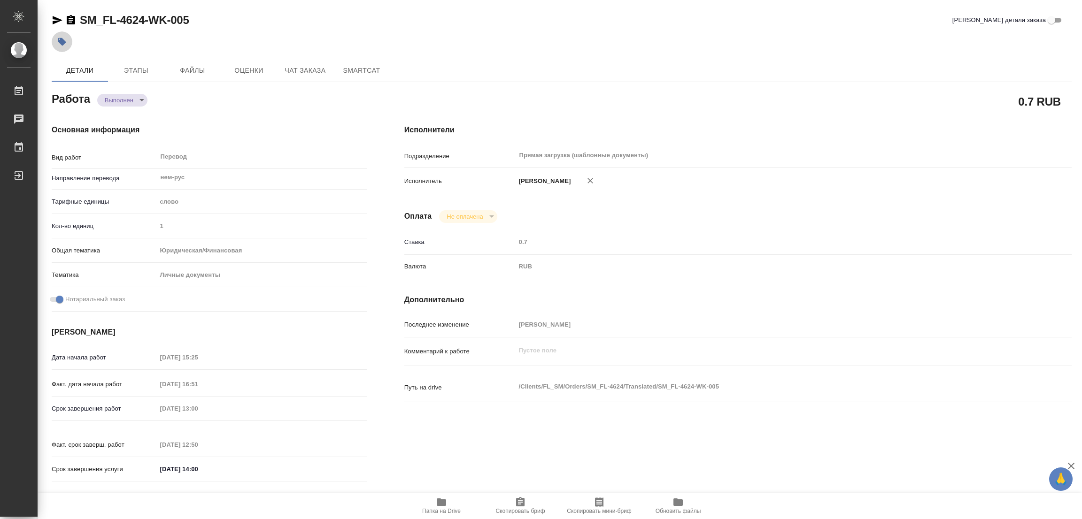
type textarea "x"
click at [61, 38] on icon "button" at bounding box center [62, 42] width 8 height 8
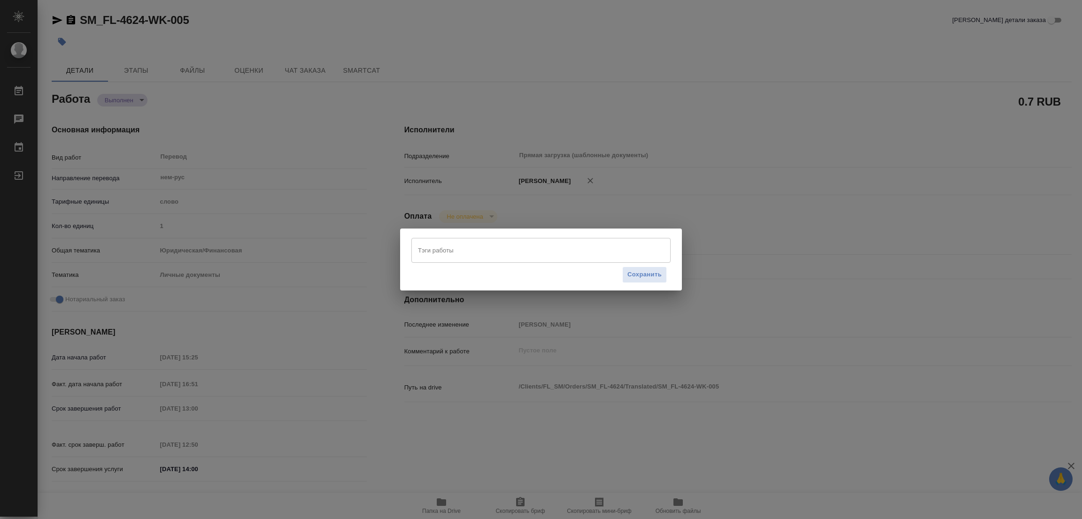
click at [443, 247] on input "Тэги работы" at bounding box center [532, 250] width 233 height 16
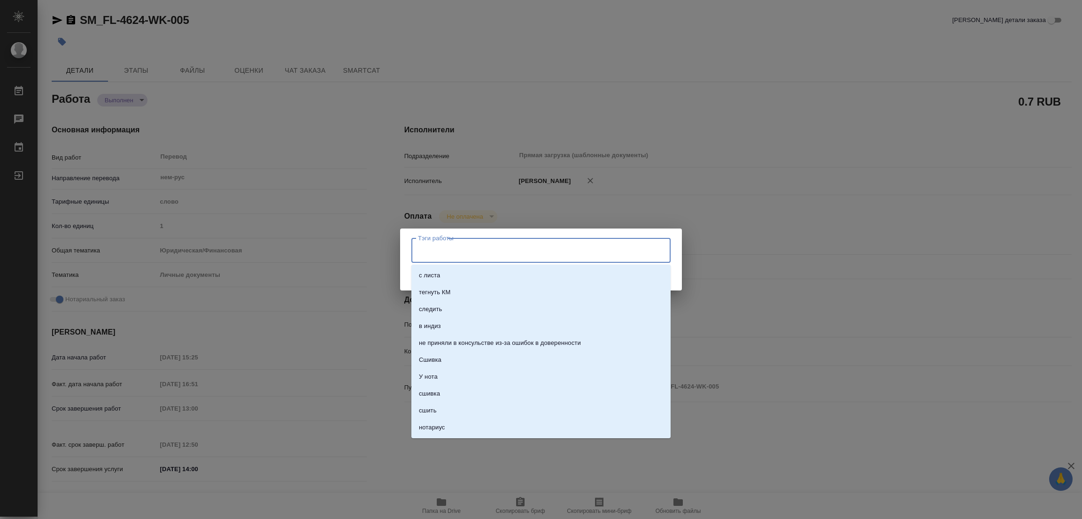
type input "С"
type input "стат:"
click at [680, 49] on div "Тэги работы Тэги работы Сохранить" at bounding box center [541, 259] width 1082 height 519
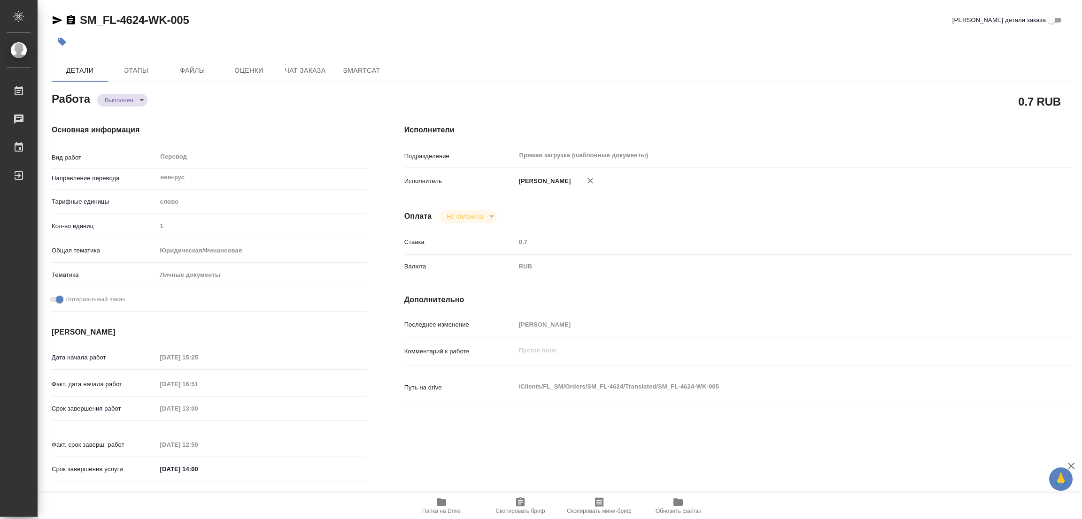
click at [829, 338] on div "Последнее изменение Попова Галина" at bounding box center [737, 329] width 667 height 24
click at [63, 37] on icon "button" at bounding box center [61, 41] width 9 height 9
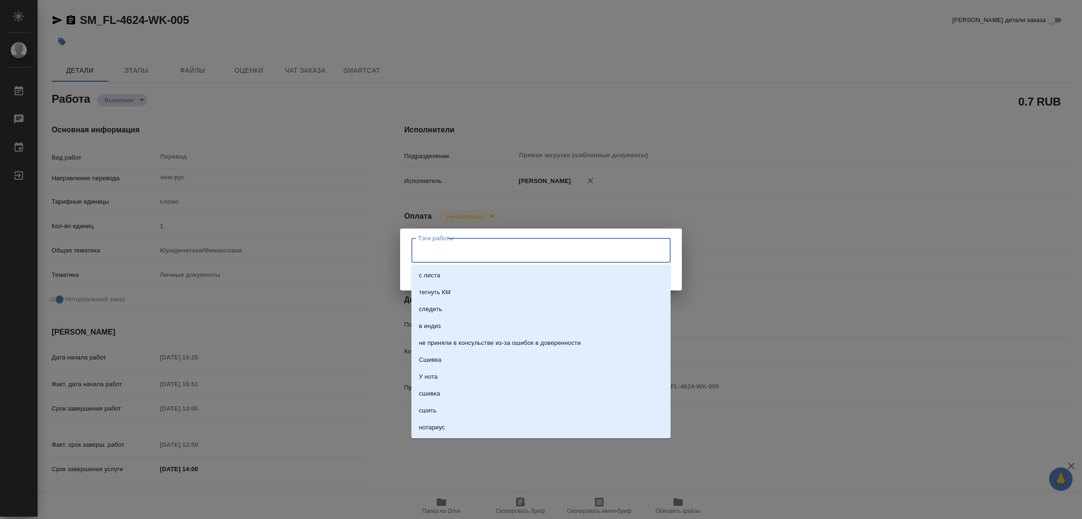
click at [474, 245] on input "Тэги работы" at bounding box center [532, 250] width 233 height 16
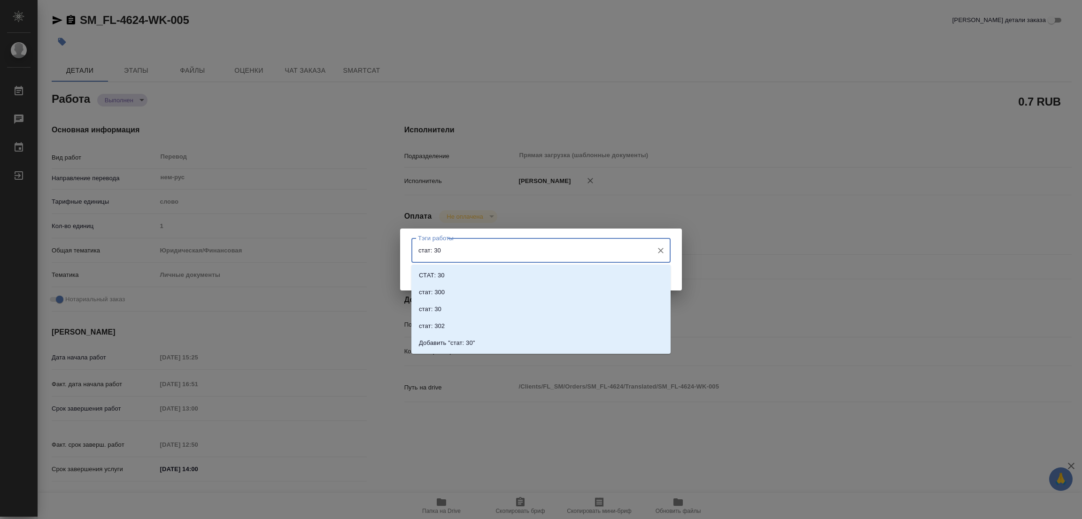
type input "стат: 300"
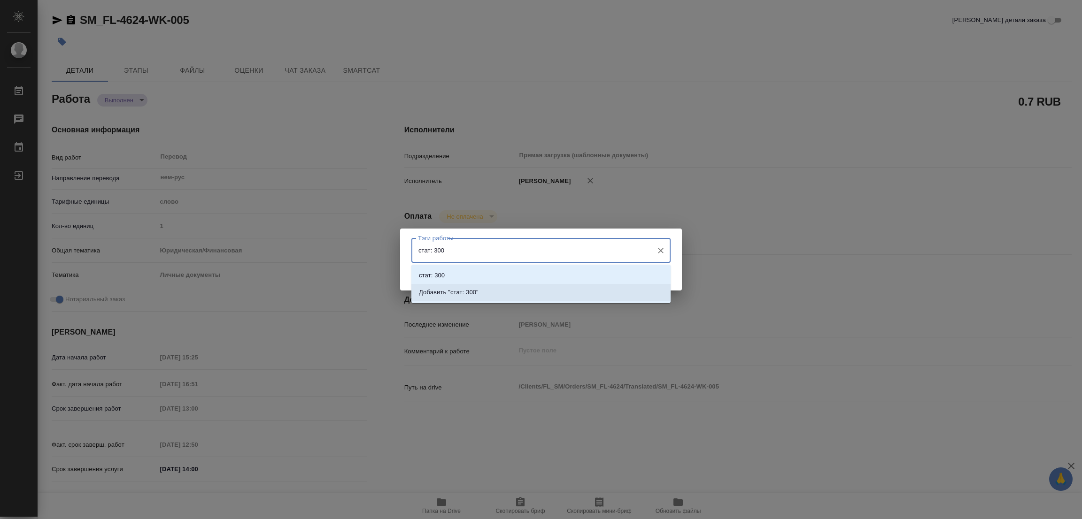
click at [471, 293] on p "Добавить "стат: 300"" at bounding box center [449, 292] width 60 height 9
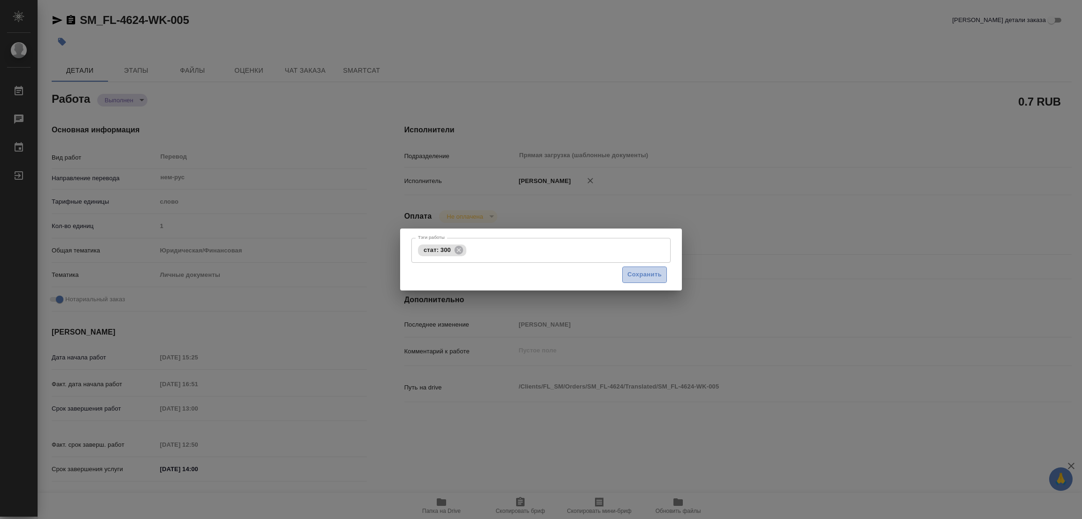
click at [649, 271] on span "Сохранить" at bounding box center [644, 275] width 34 height 11
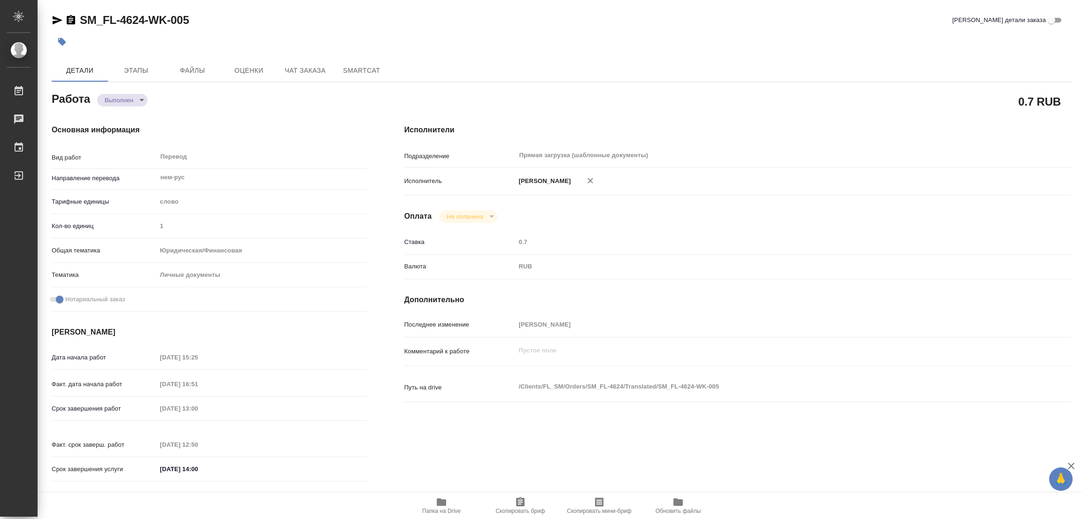
type input "completed"
type textarea "Перевод"
type textarea "x"
type input "нем-рус"
type input "5a8b1489cc6b4906c91bfd90"
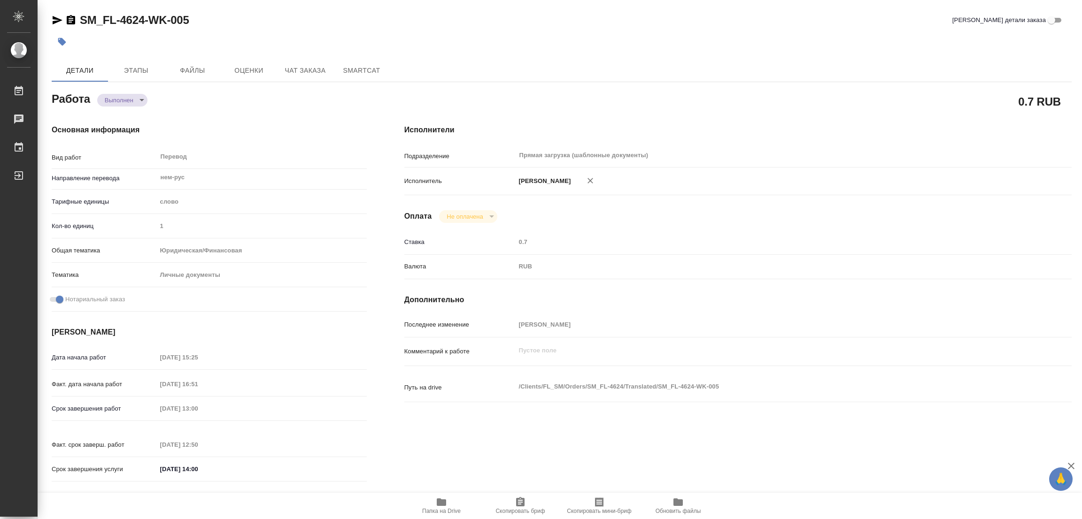
type input "1"
type input "yr-fn"
type input "5a8b8b956a9677013d343cfe"
checkbox input "true"
type input "18.08.2025 15:25"
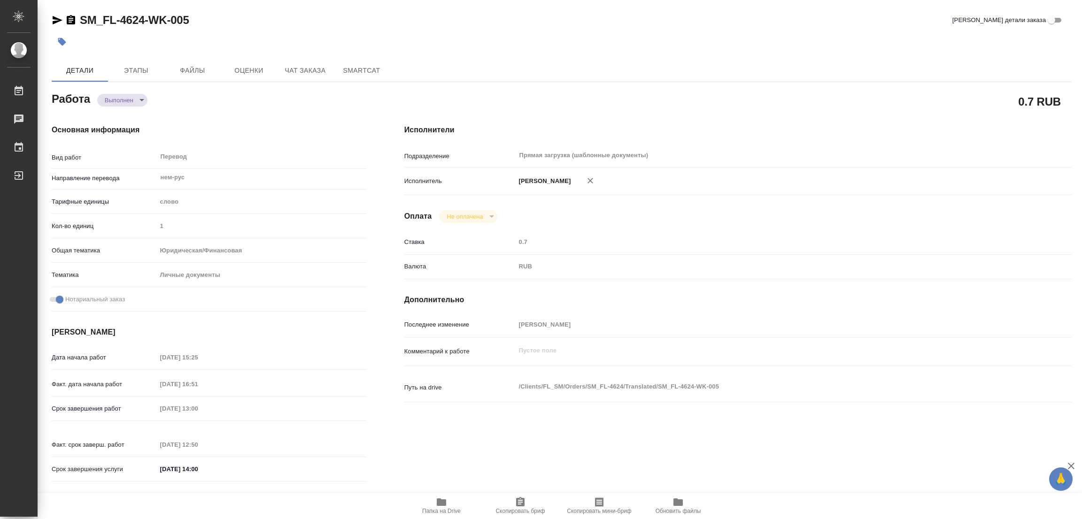
type input "18.08.2025 16:51"
type input "19.08.2025 13:00"
type input "19.08.2025 12:50"
type input "19.08.2025 14:00"
type input "Прямая загрузка (шаблонные документы)"
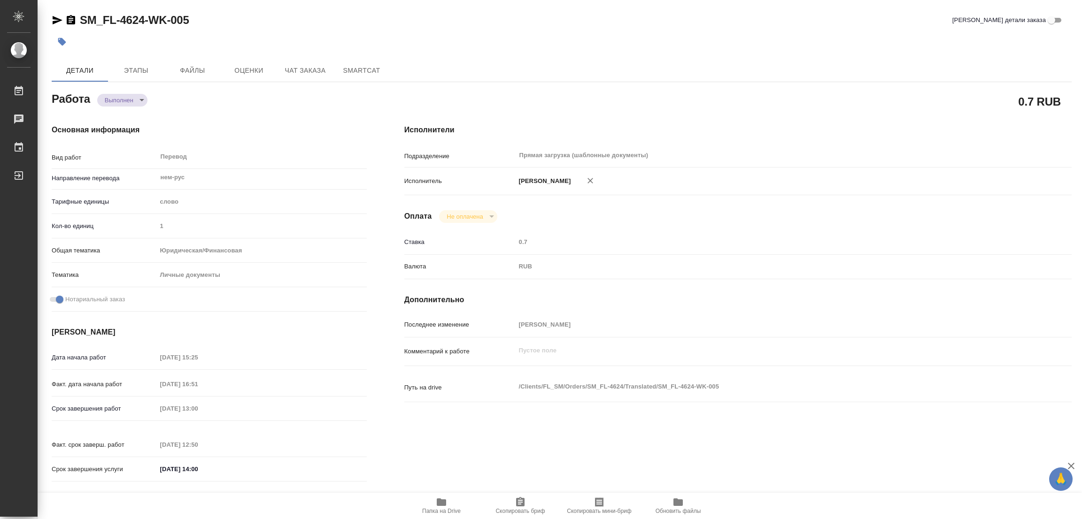
type input "notPayed"
type input "0.7"
type input "RUB"
type input "[PERSON_NAME]"
type textarea "x"
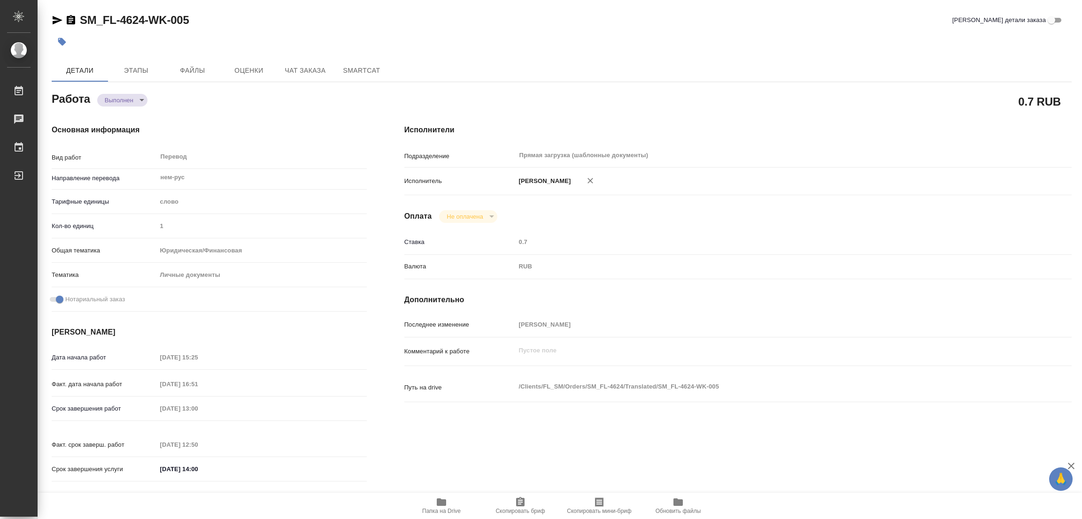
type textarea "/Clients/FL_SM/Orders/SM_FL-4624/Translated/SM_FL-4624-WK-005"
type textarea "x"
type input "SM_FL-4624"
type input "Перевод станд. несрочный"
type input "Приёмка по качеству, Редактура, Постредактура машинного перевода, Перевод, Корр…"
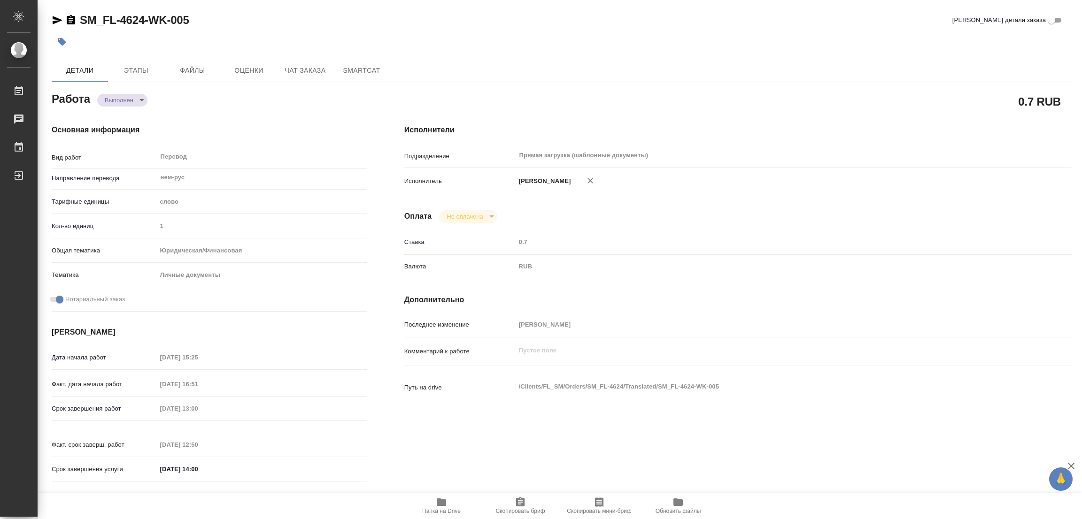
type input "Шульгина Анна"
type input "/Clients/FL_SM/Orders/SM_FL-4624"
type textarea "Аврора, мать - Екатерина, отец - Андре"
type textarea "x"
type textarea "нем-ру паспорт, сор и апостиль"
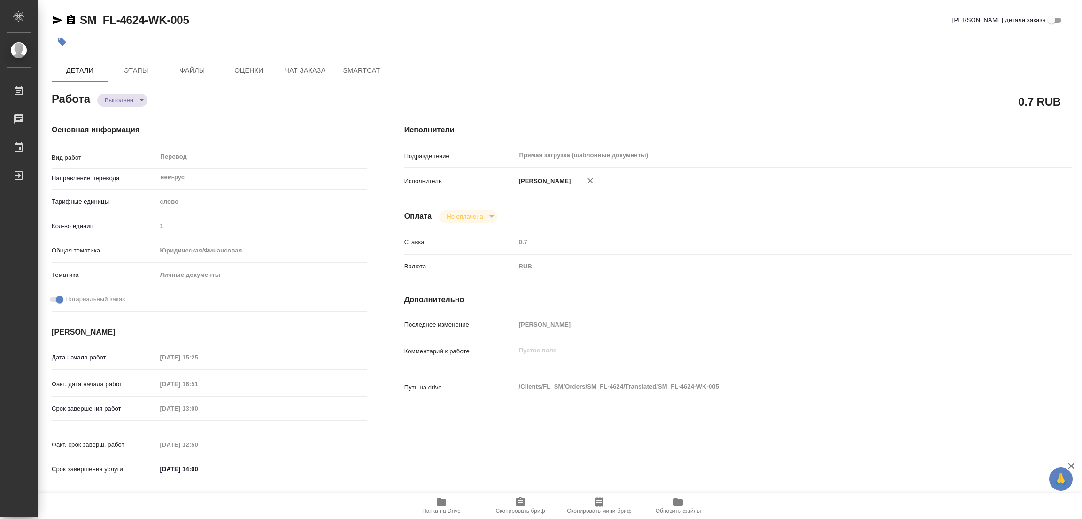
type textarea "x"
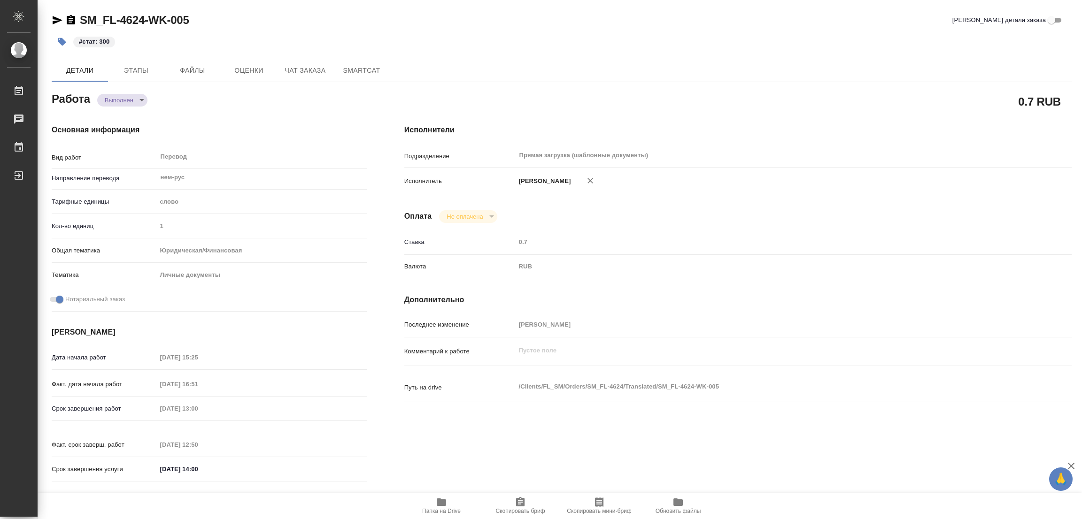
type textarea "x"
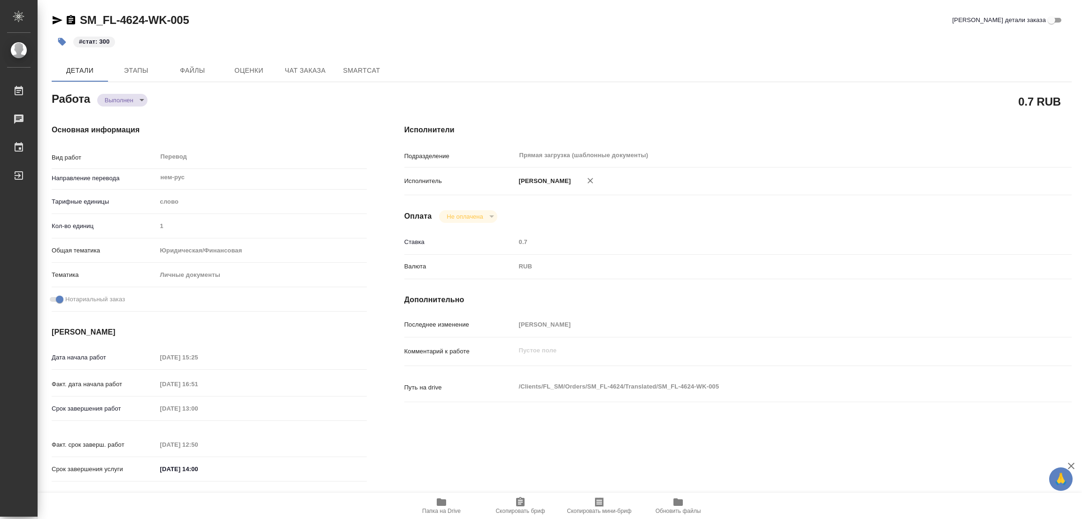
type textarea "x"
click at [188, 121] on div "Основная информация Вид работ Перевод x ​ Направление перевода нем-рус ​ Тарифн…" at bounding box center [209, 306] width 353 height 401
type textarea "x"
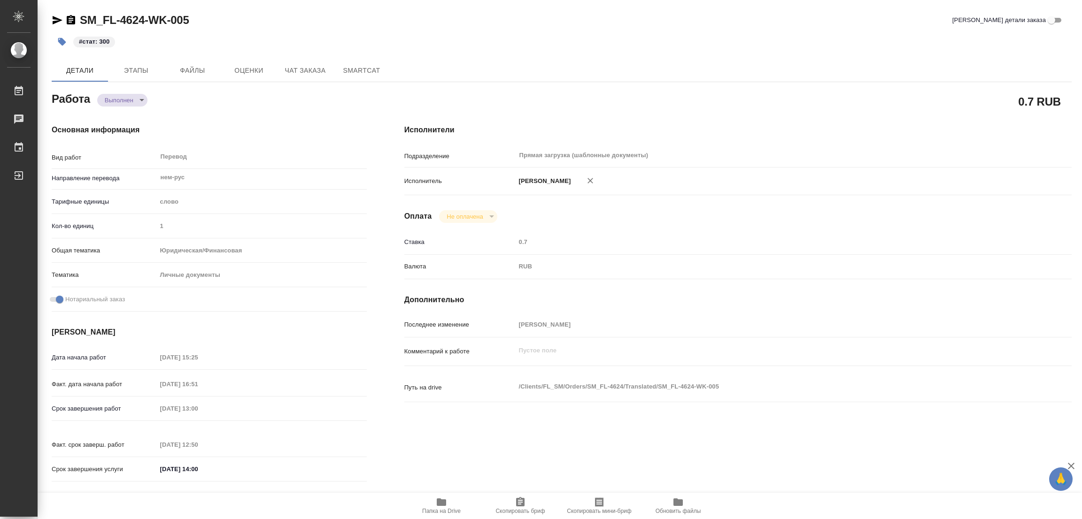
type textarea "x"
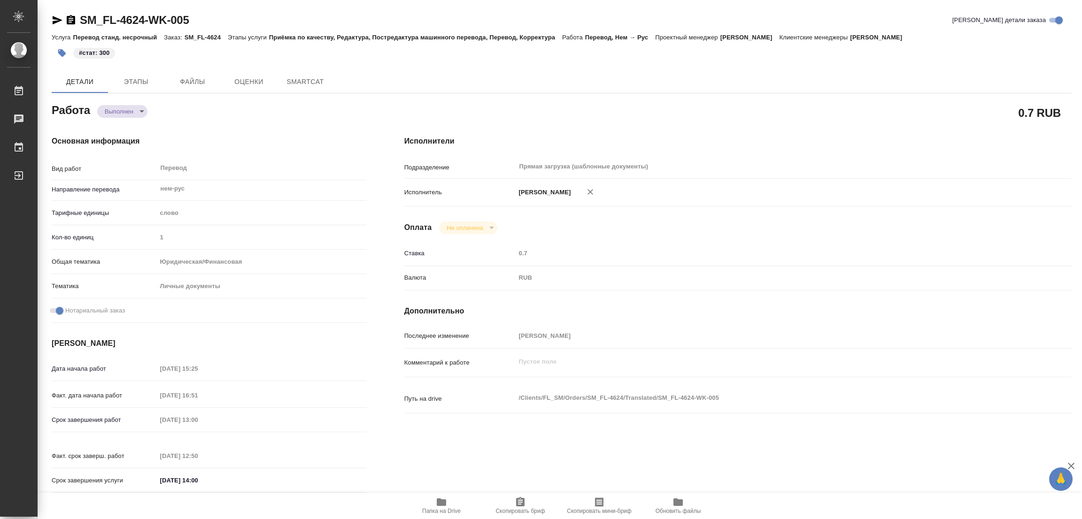
type textarea "x"
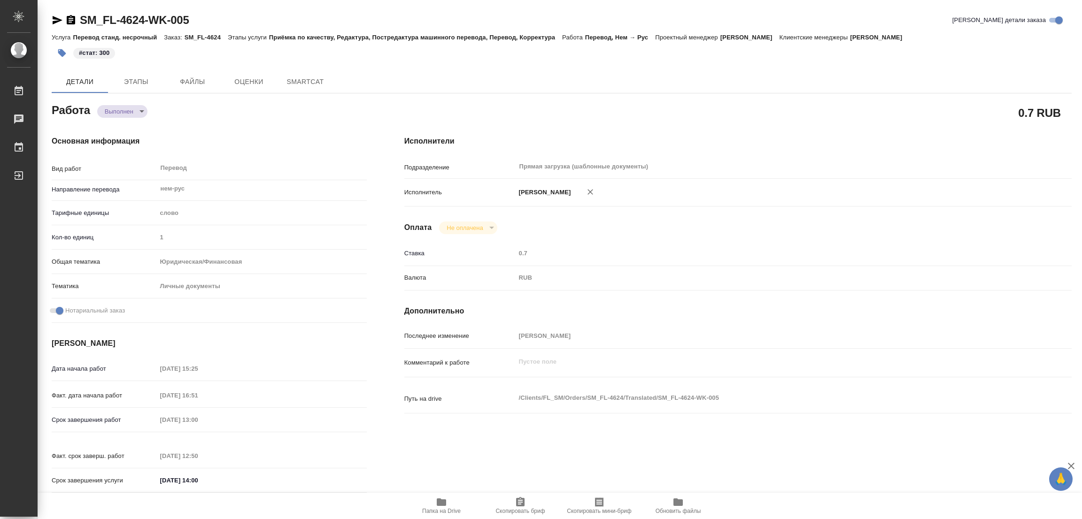
type textarea "x"
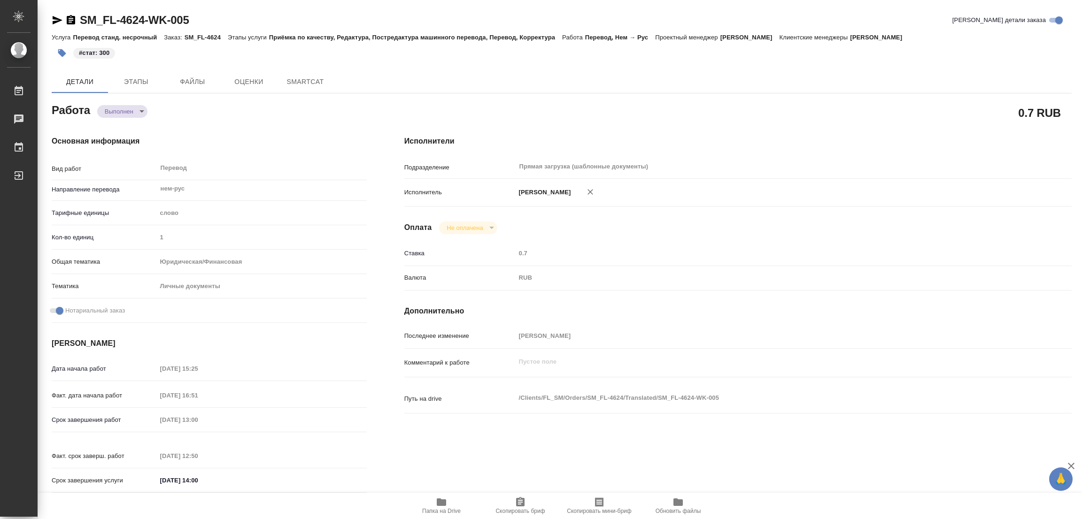
type textarea "x"
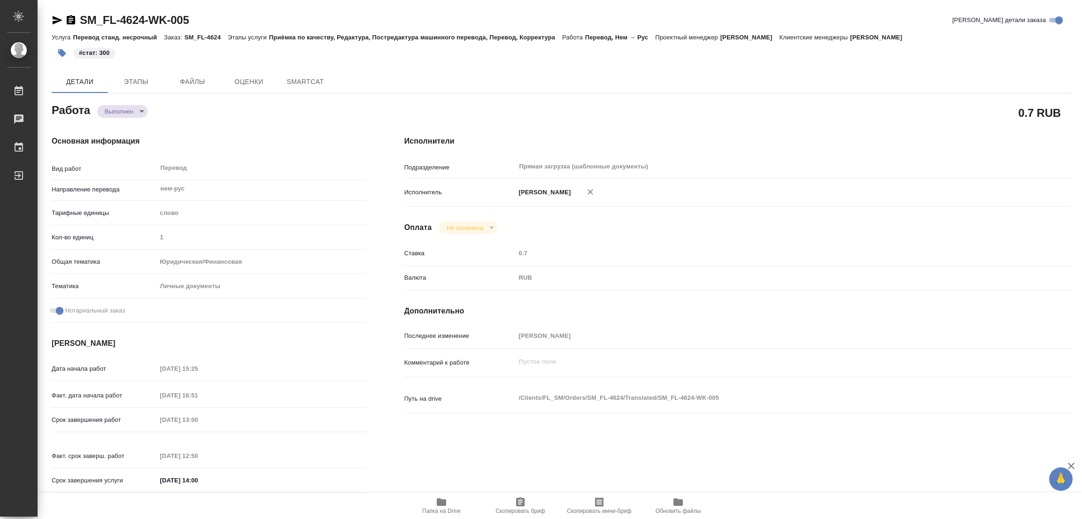
type textarea "x"
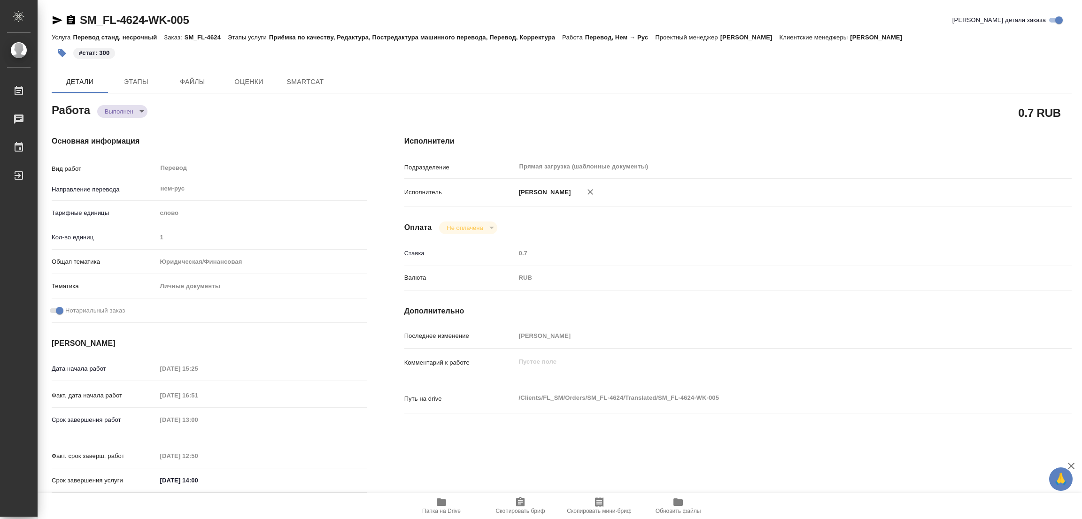
type textarea "x"
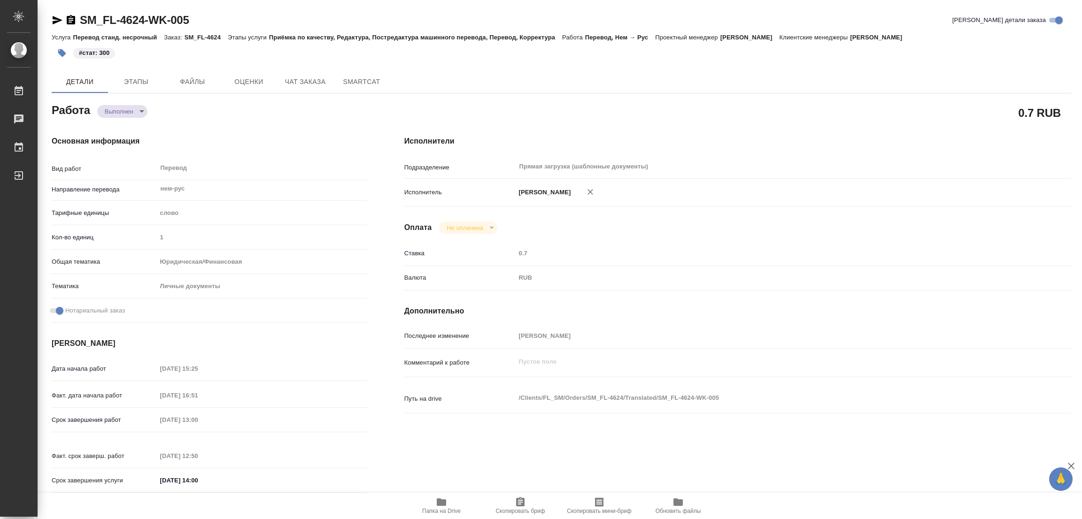
type textarea "x"
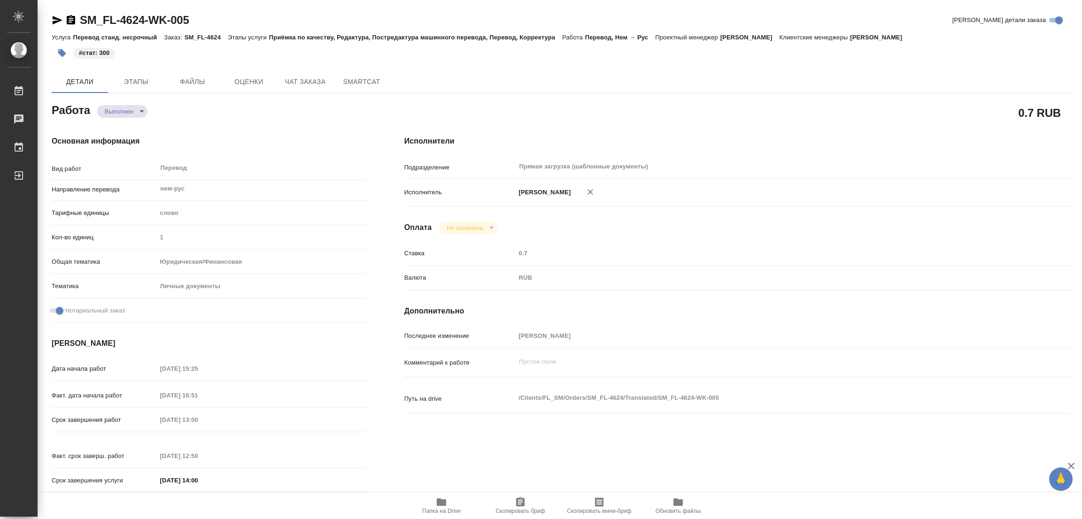
type textarea "x"
